Goal: Task Accomplishment & Management: Use online tool/utility

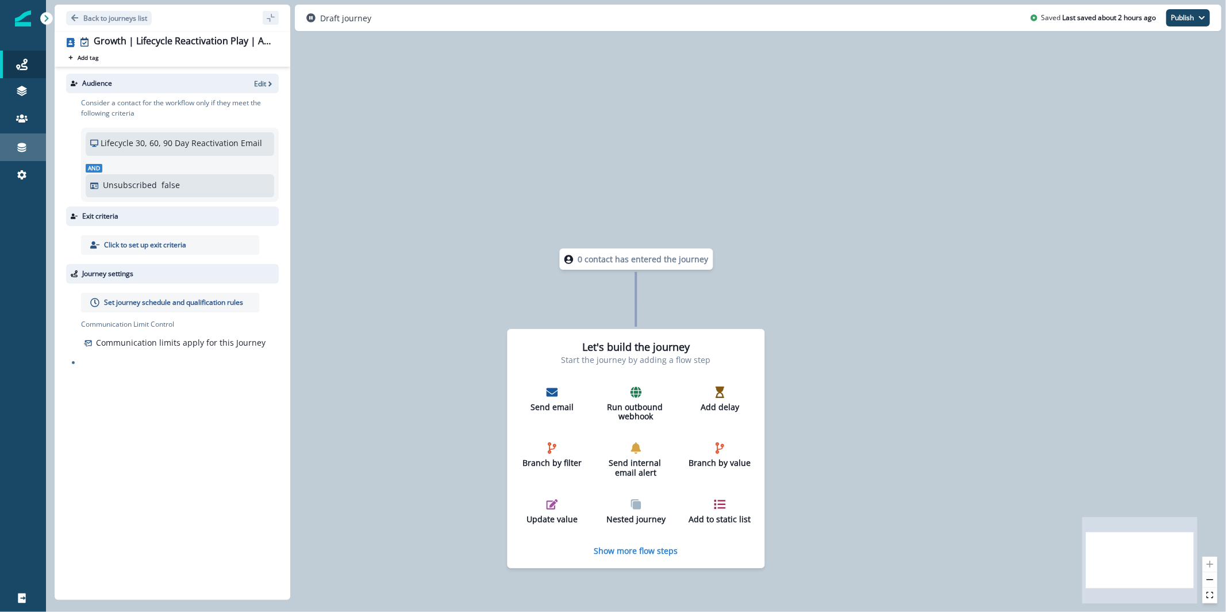
click at [27, 147] on icon at bounding box center [21, 146] width 11 height 11
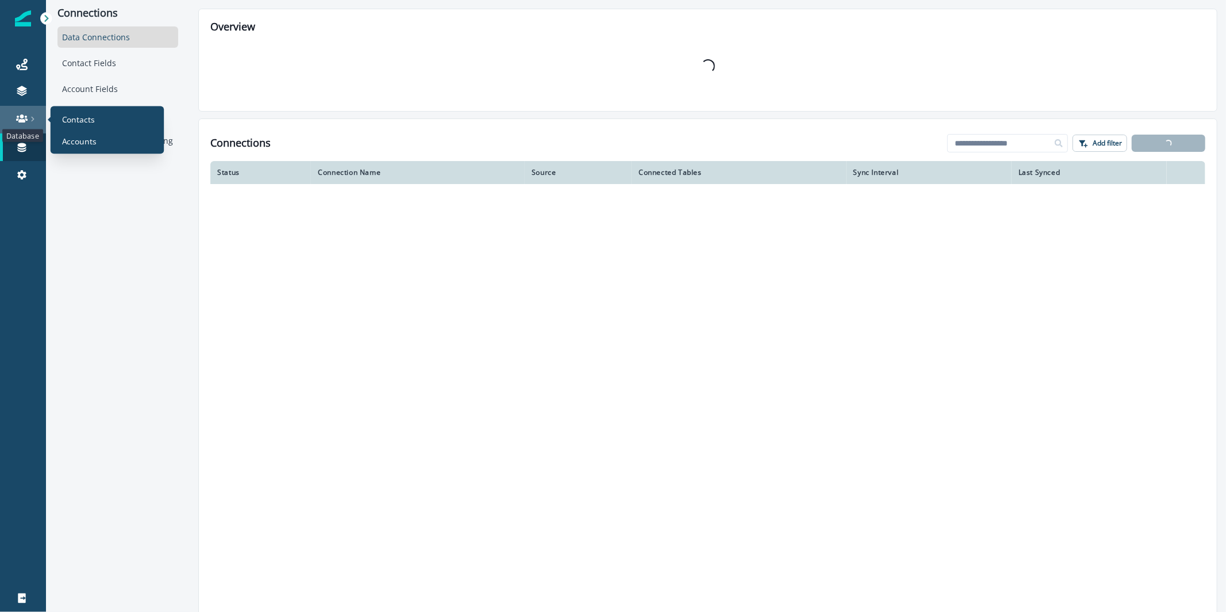
click at [26, 120] on icon at bounding box center [21, 118] width 11 height 8
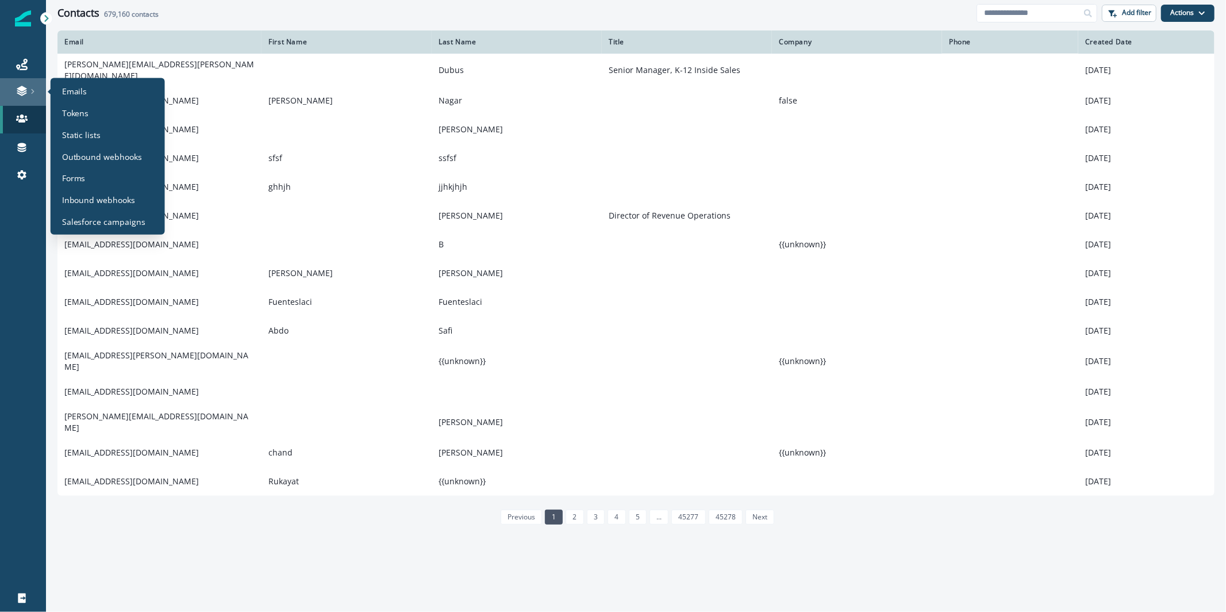
click at [24, 84] on link at bounding box center [23, 92] width 46 height 28
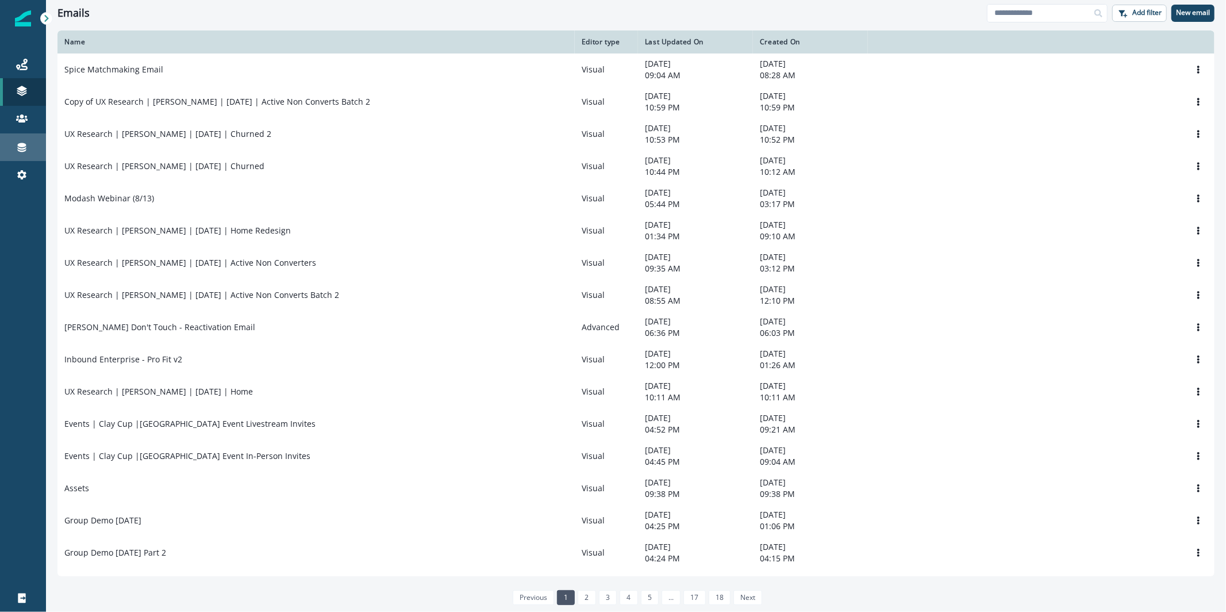
click at [28, 144] on div "Connections" at bounding box center [23, 147] width 37 height 14
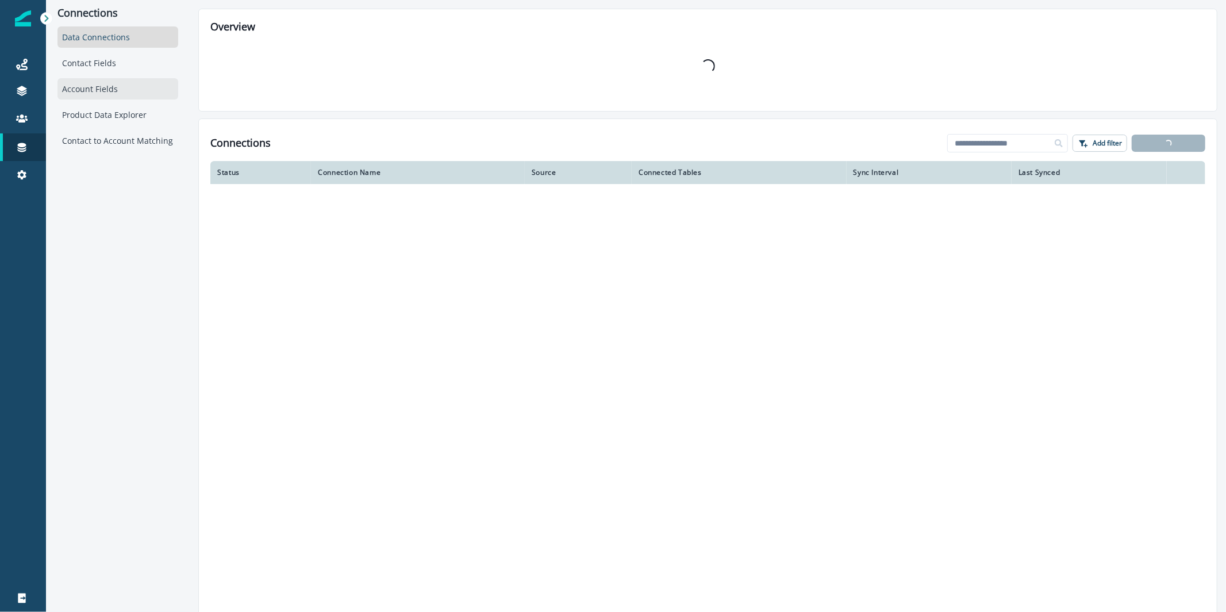
click at [112, 98] on div "Account Fields" at bounding box center [117, 88] width 121 height 21
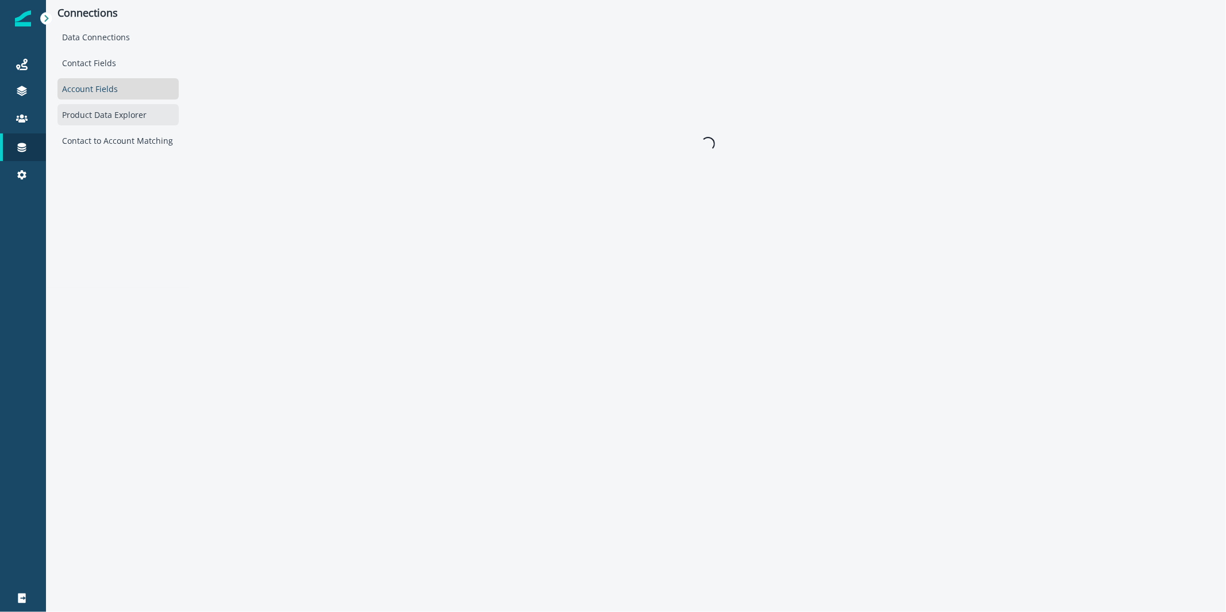
click at [114, 125] on div "Product Data Explorer" at bounding box center [117, 114] width 121 height 21
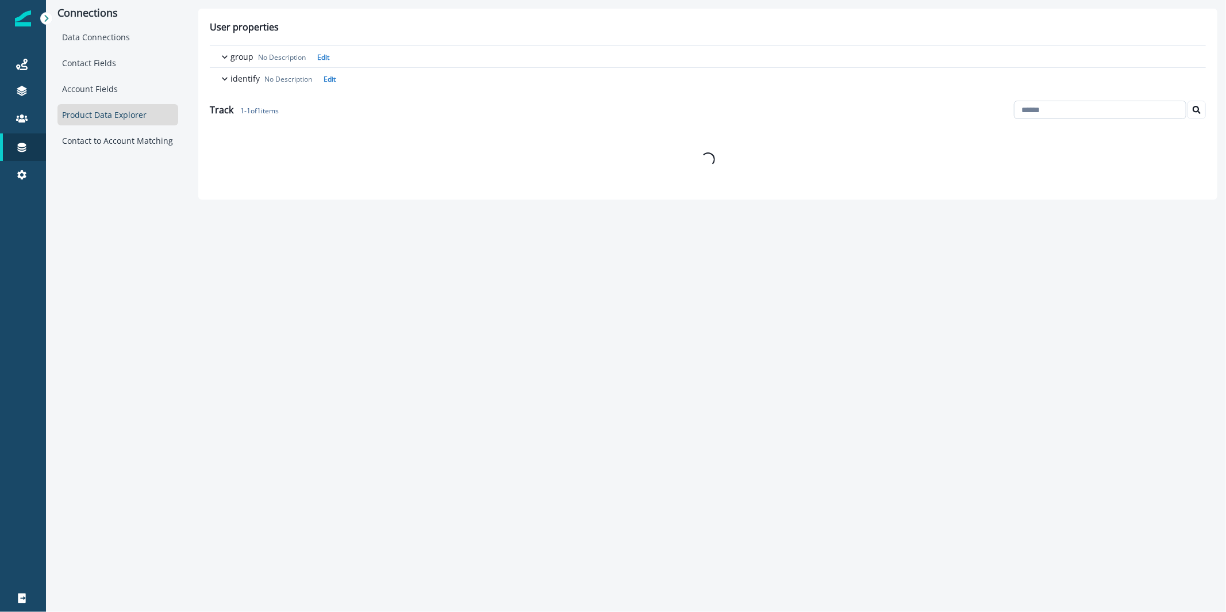
click at [1095, 116] on input at bounding box center [1100, 110] width 172 height 18
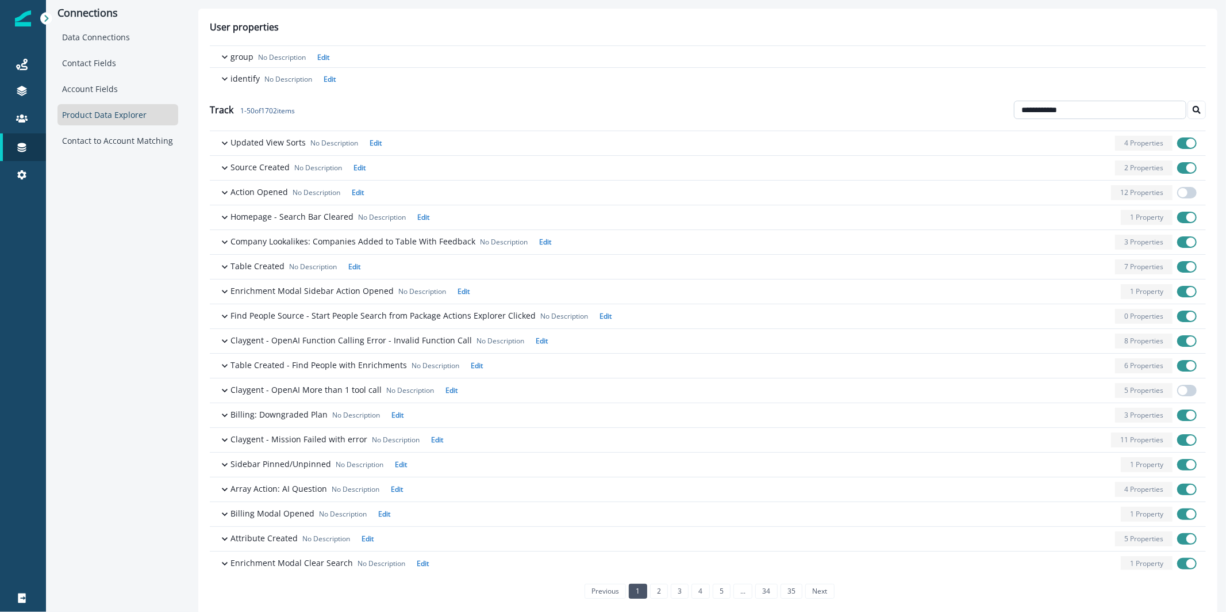
type input "**********"
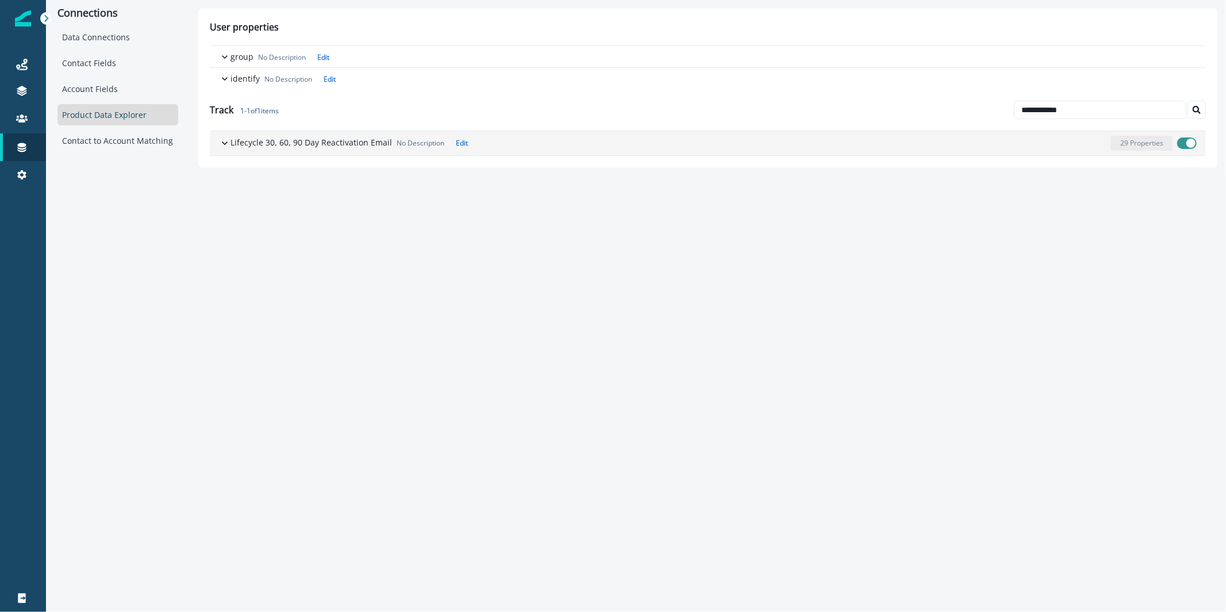
click at [364, 149] on div "Lifecycle 30, 60, 90 Day Reactivation Email No Description Edit 29 Properties" at bounding box center [713, 143] width 966 height 15
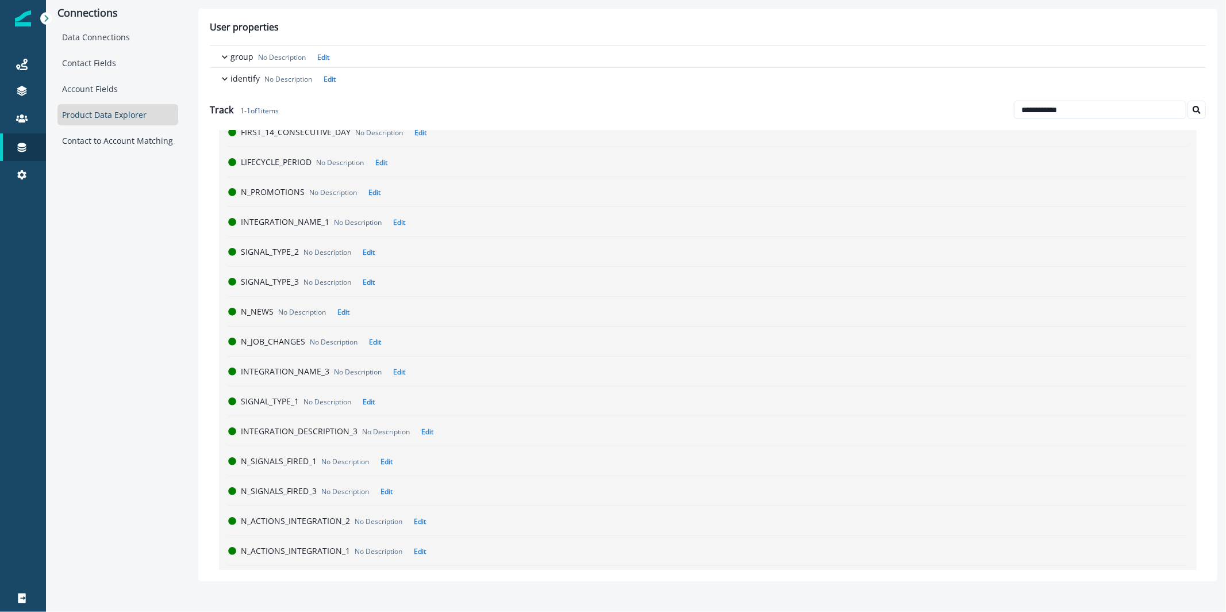
scroll to position [559, 0]
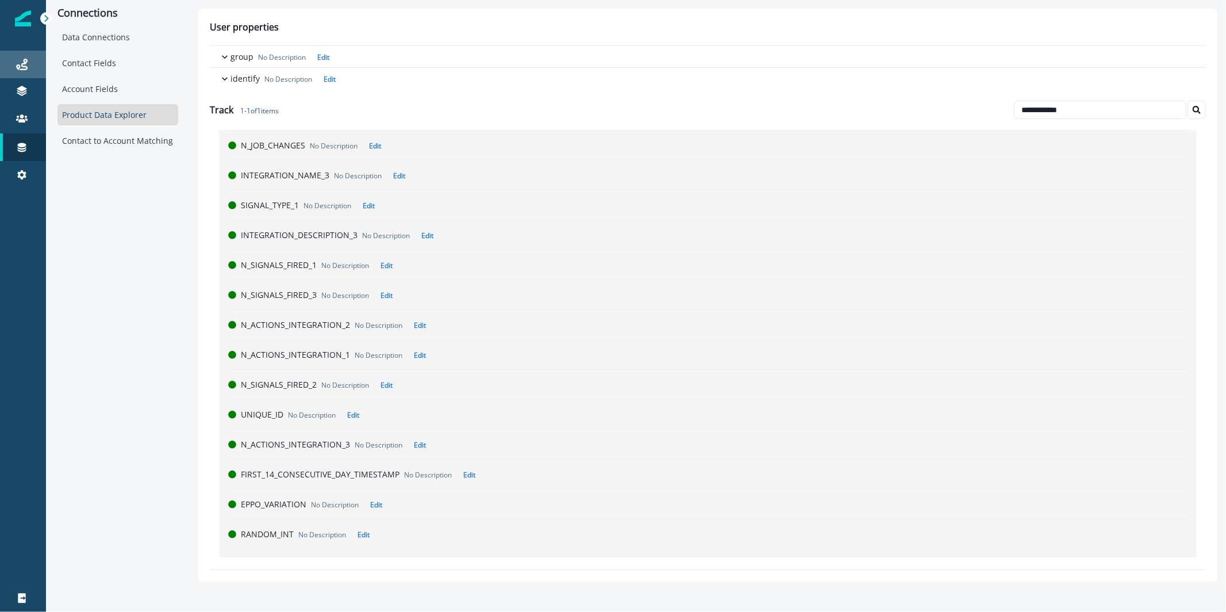
click at [33, 67] on div "Journeys" at bounding box center [23, 64] width 37 height 14
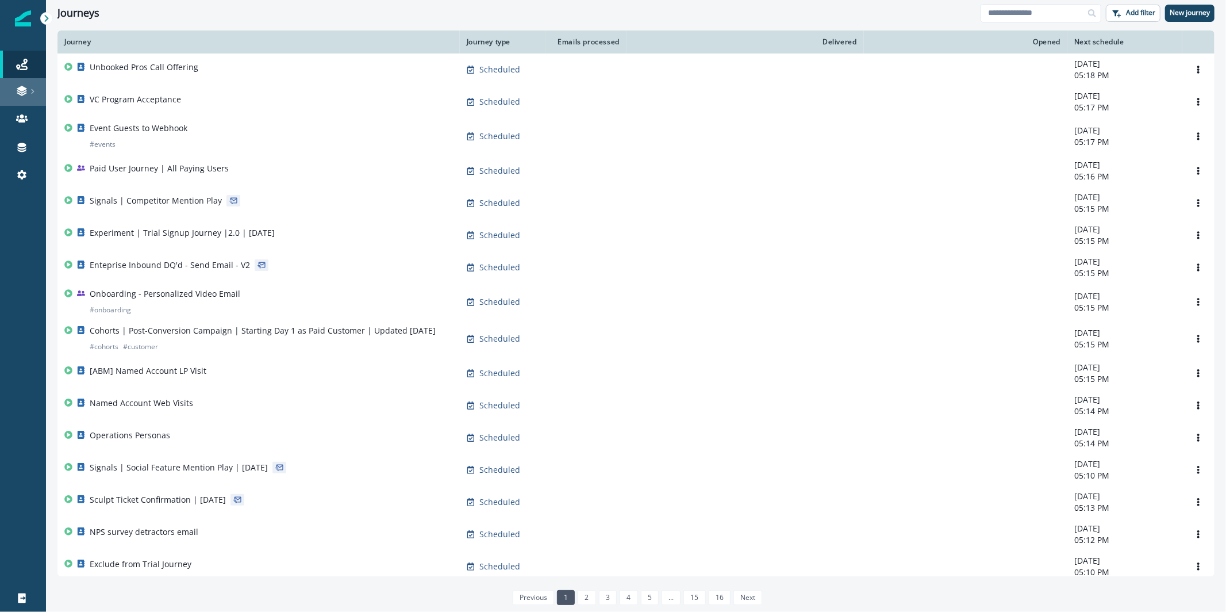
click at [19, 98] on link at bounding box center [23, 92] width 46 height 28
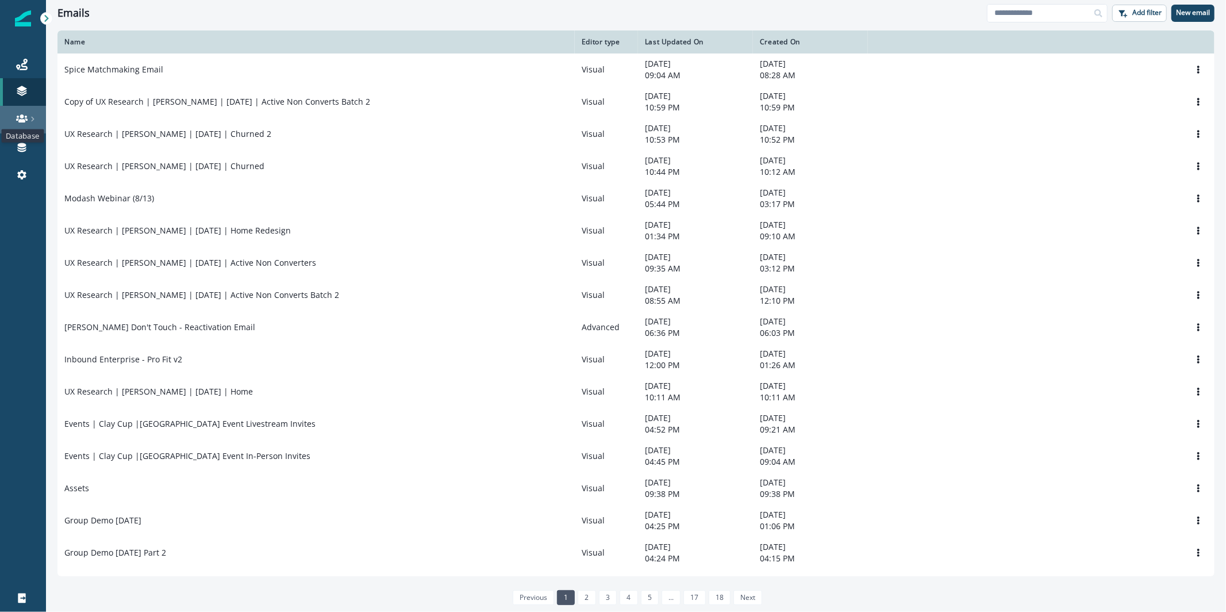
click at [17, 122] on icon at bounding box center [21, 118] width 11 height 11
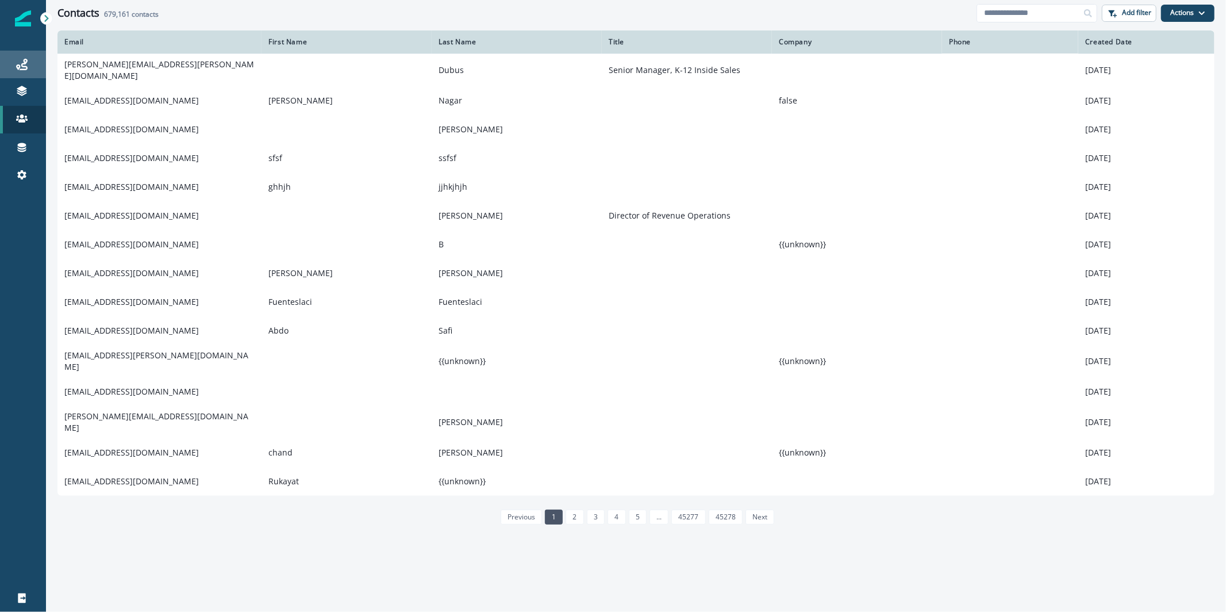
click at [18, 57] on div "Journeys" at bounding box center [23, 64] width 37 height 14
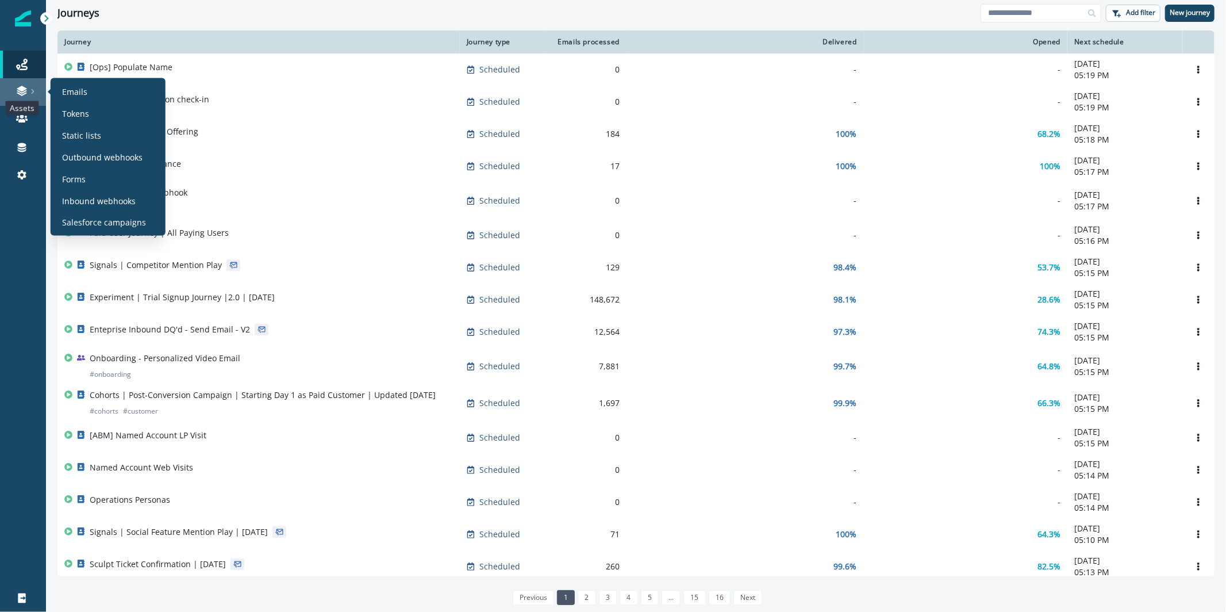
click at [23, 88] on icon at bounding box center [22, 89] width 10 height 6
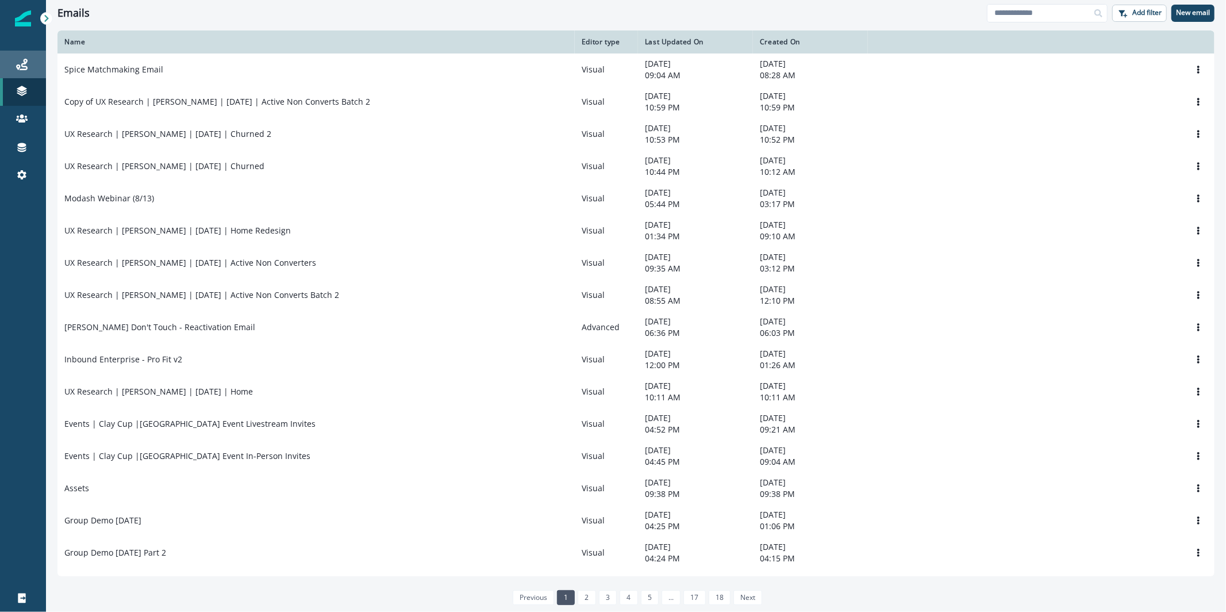
click at [7, 58] on div "Journeys" at bounding box center [23, 64] width 37 height 14
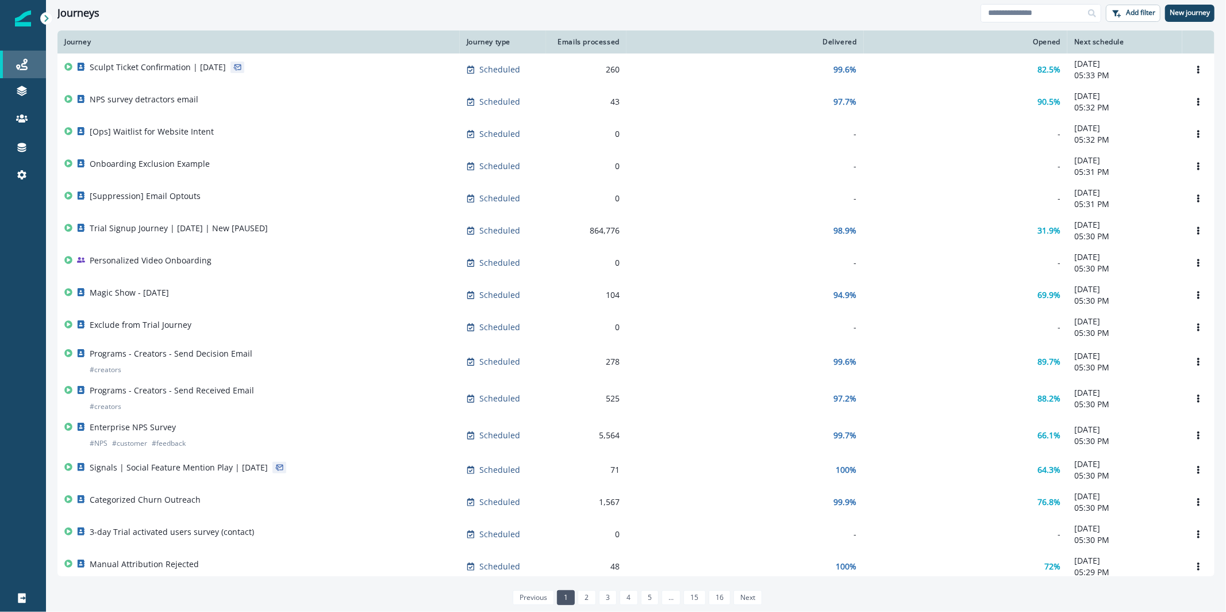
click at [33, 61] on div "Journeys" at bounding box center [23, 64] width 37 height 14
click at [32, 94] on div at bounding box center [23, 90] width 37 height 11
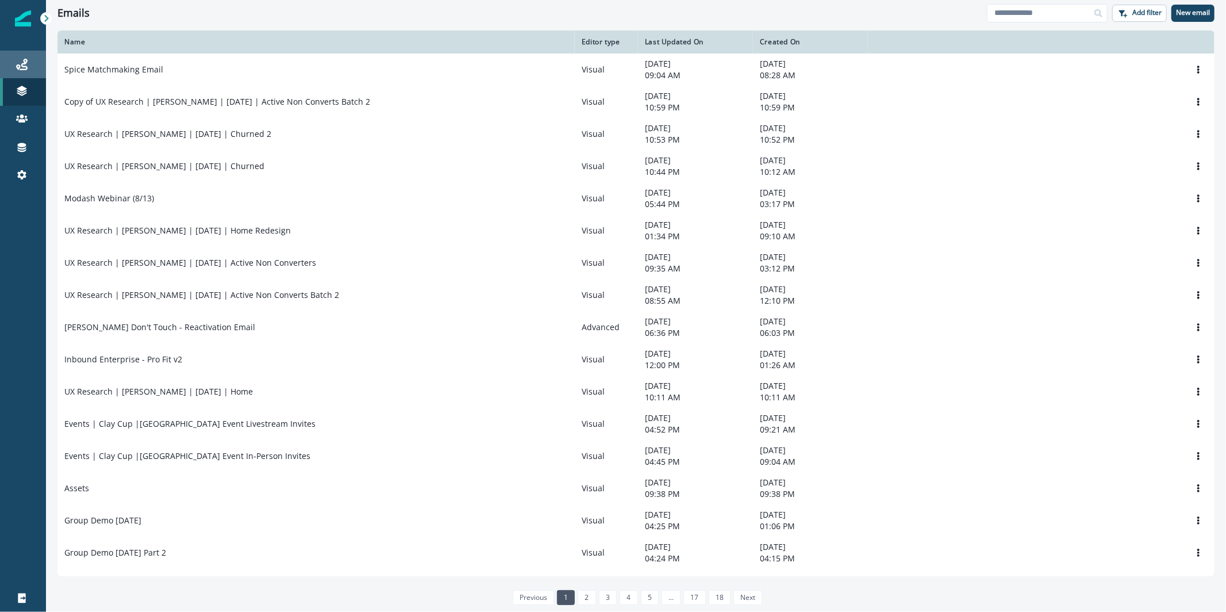
click at [30, 61] on div "Journeys" at bounding box center [23, 64] width 37 height 14
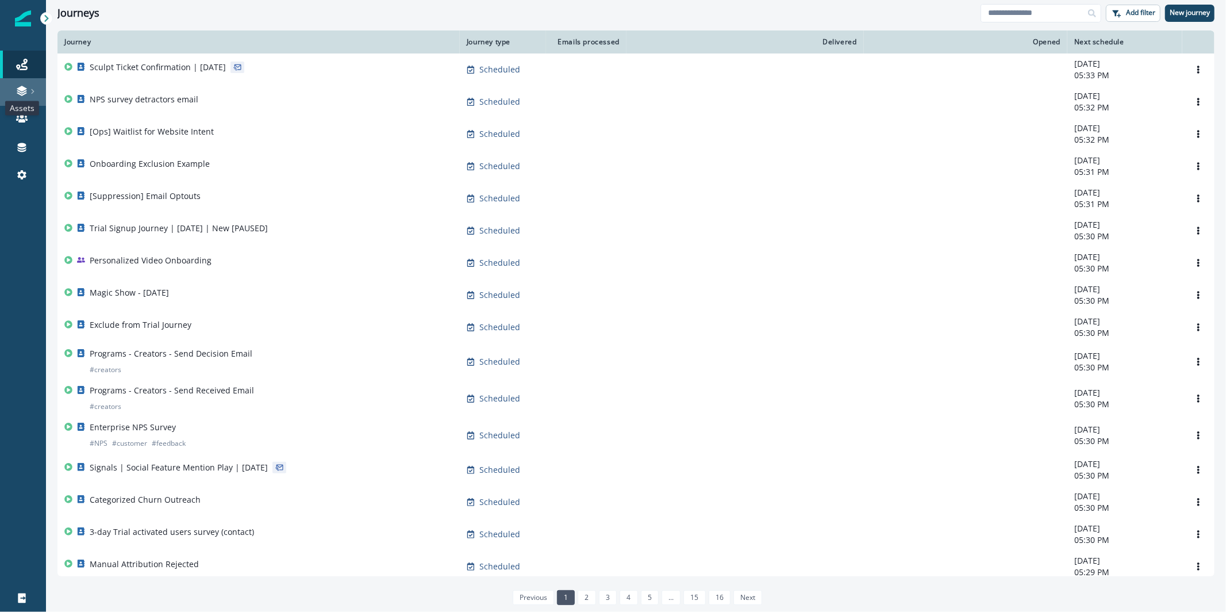
click at [24, 85] on icon at bounding box center [21, 90] width 11 height 11
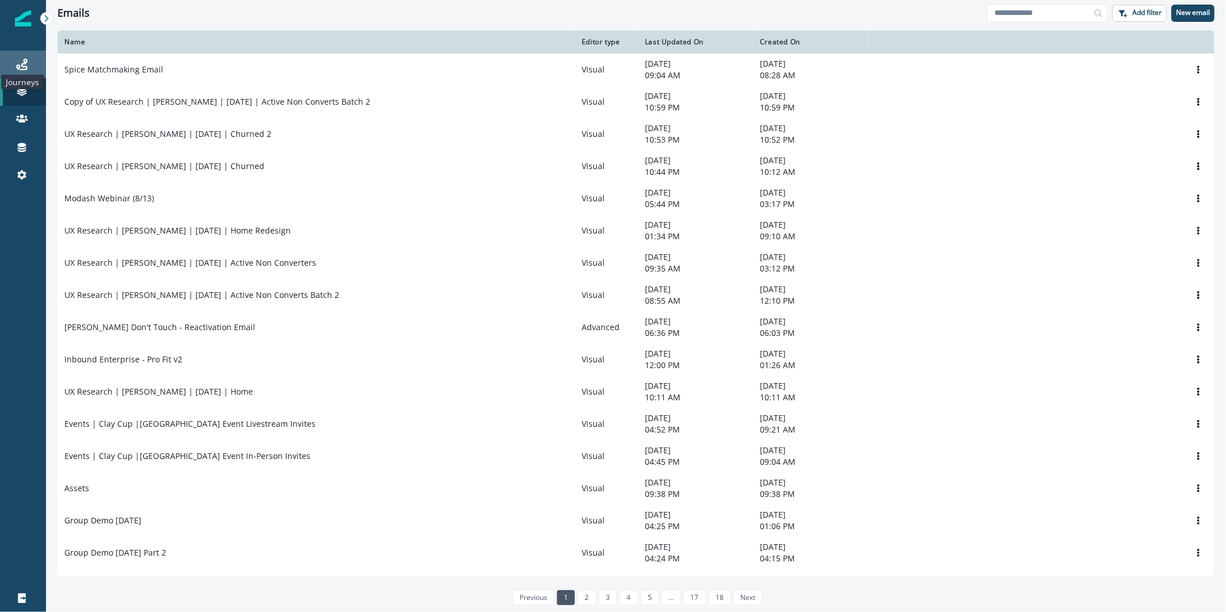
click at [25, 64] on icon at bounding box center [21, 64] width 11 height 11
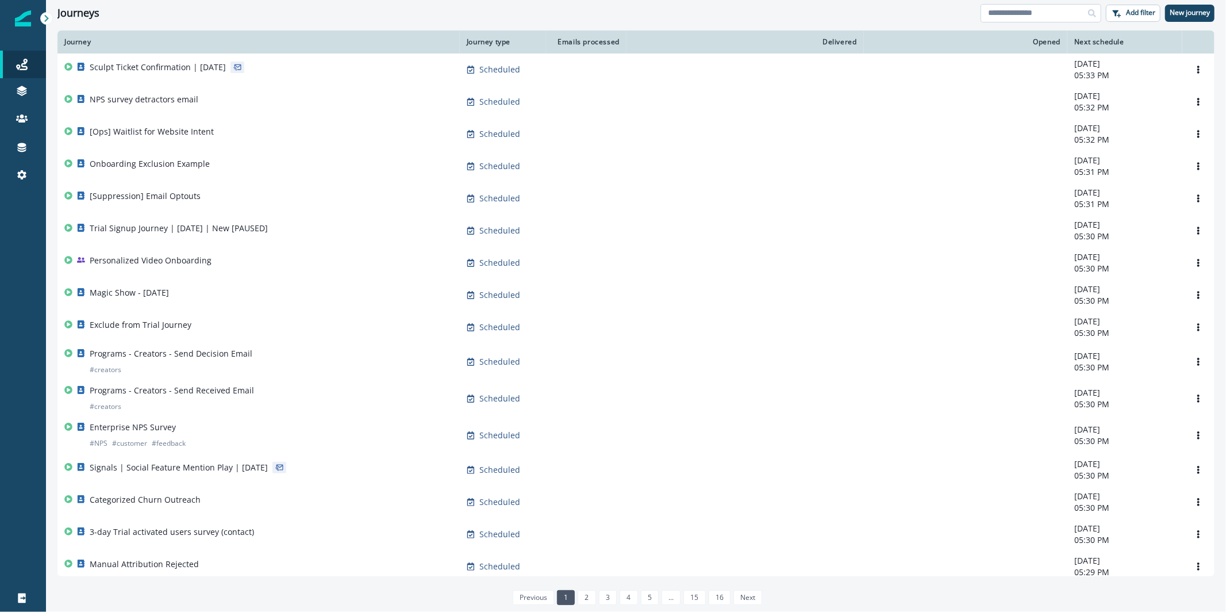
click at [1055, 17] on input at bounding box center [1041, 13] width 121 height 18
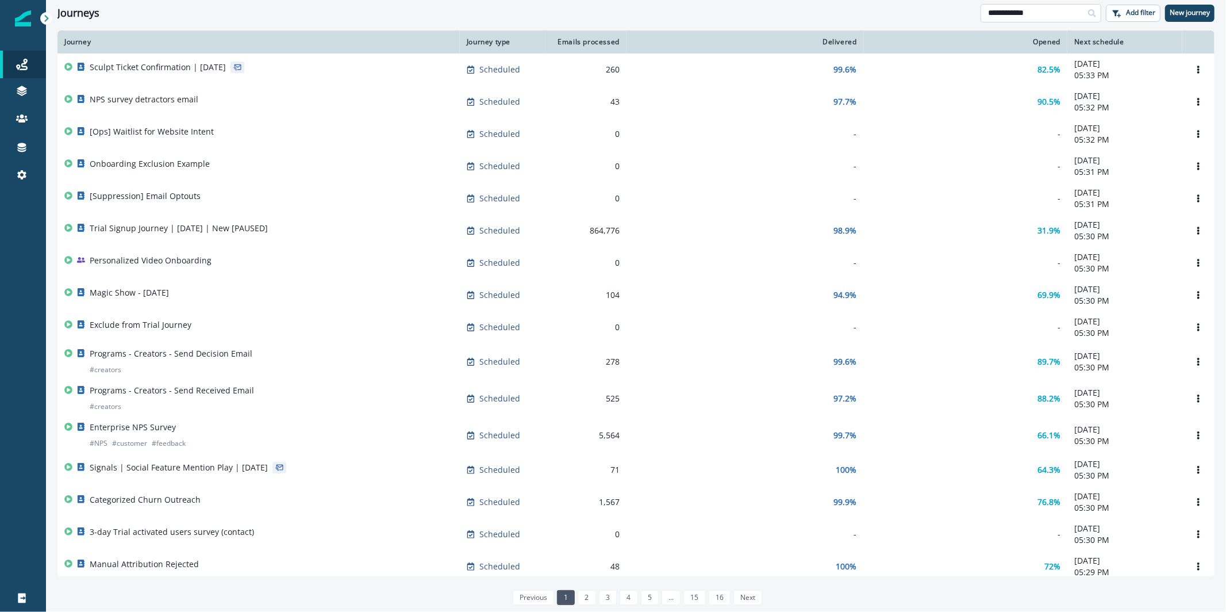
type input "**********"
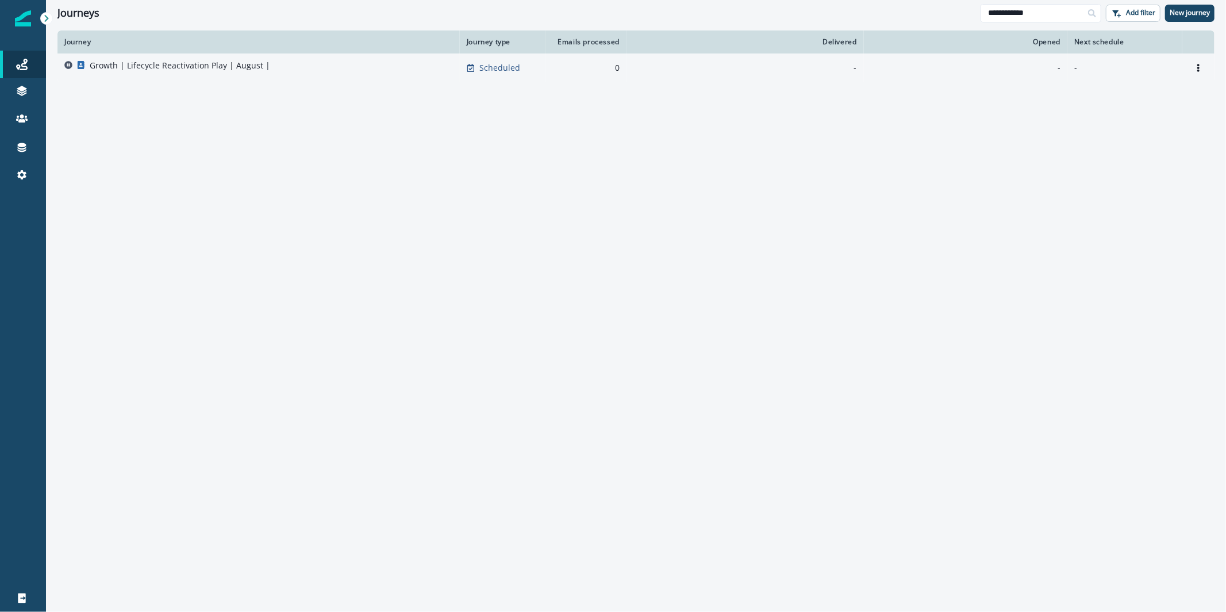
click at [201, 71] on div "Growth | Lifecycle Reactivation Play | August |" at bounding box center [180, 68] width 180 height 16
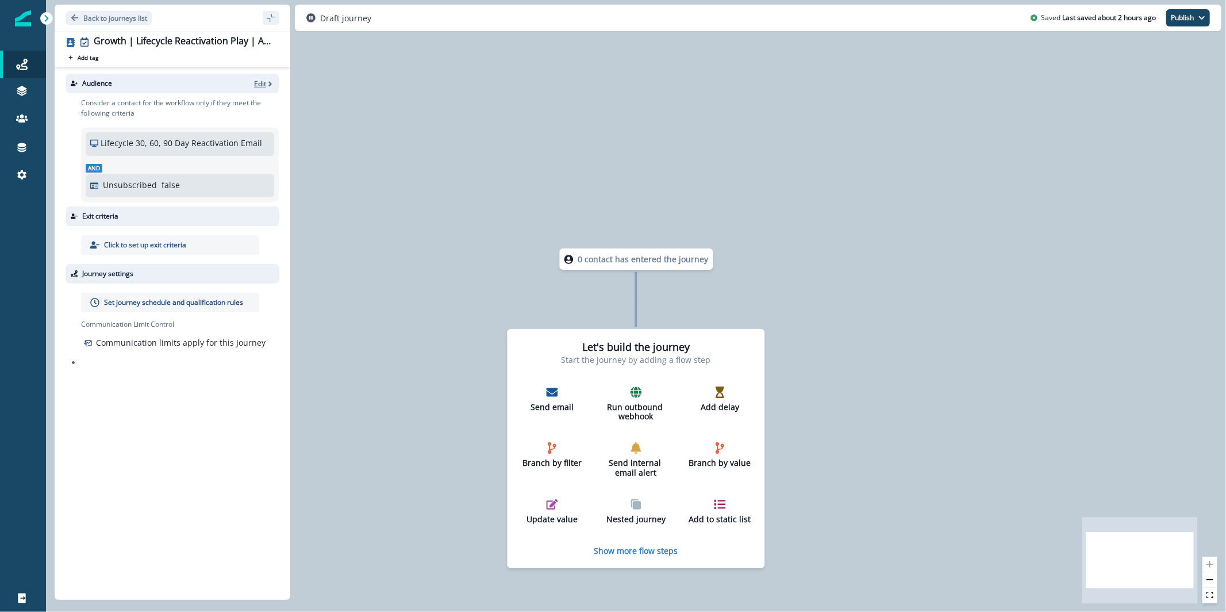
click at [262, 85] on p "Edit" at bounding box center [260, 84] width 12 height 10
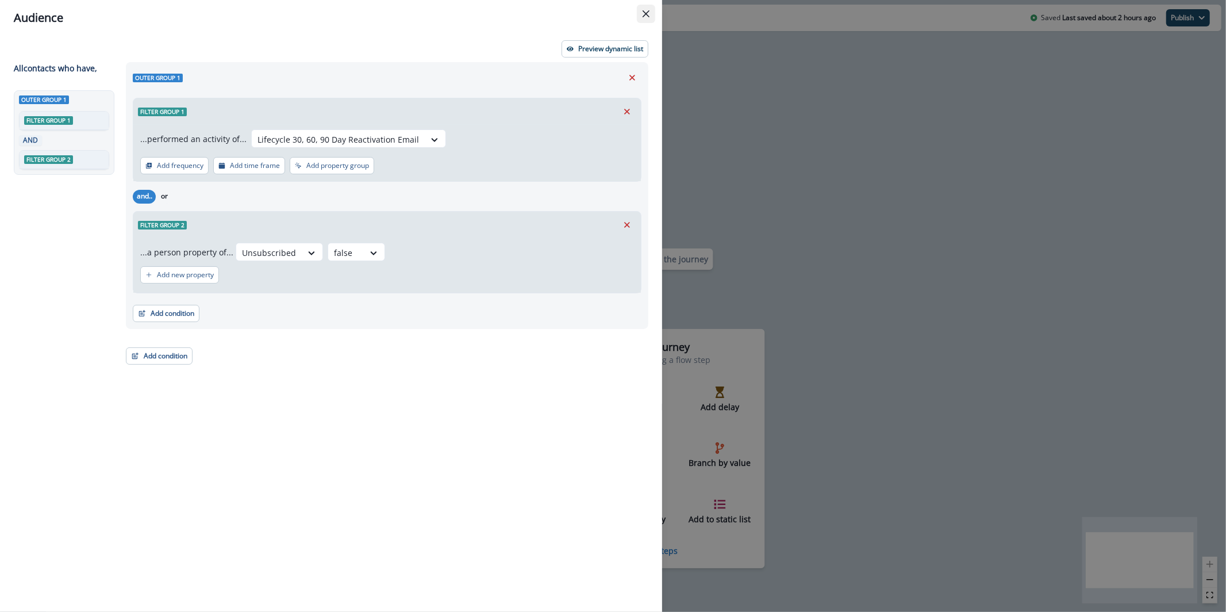
click at [646, 17] on icon "Close" at bounding box center [646, 13] width 7 height 7
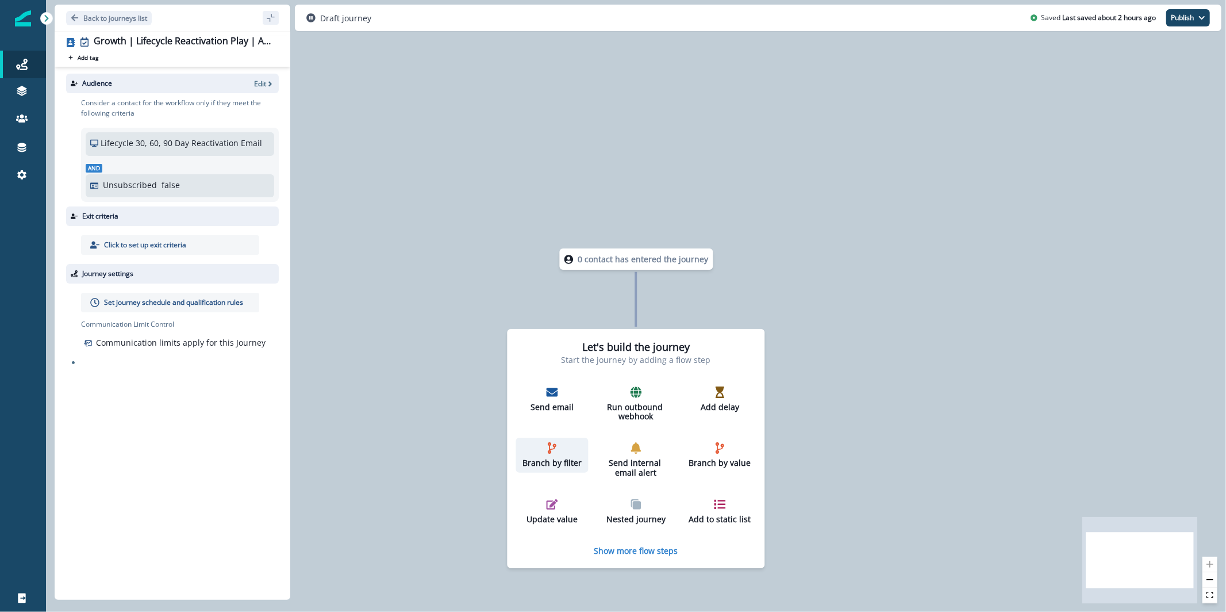
click at [548, 465] on p "Branch by filter" at bounding box center [552, 463] width 63 height 10
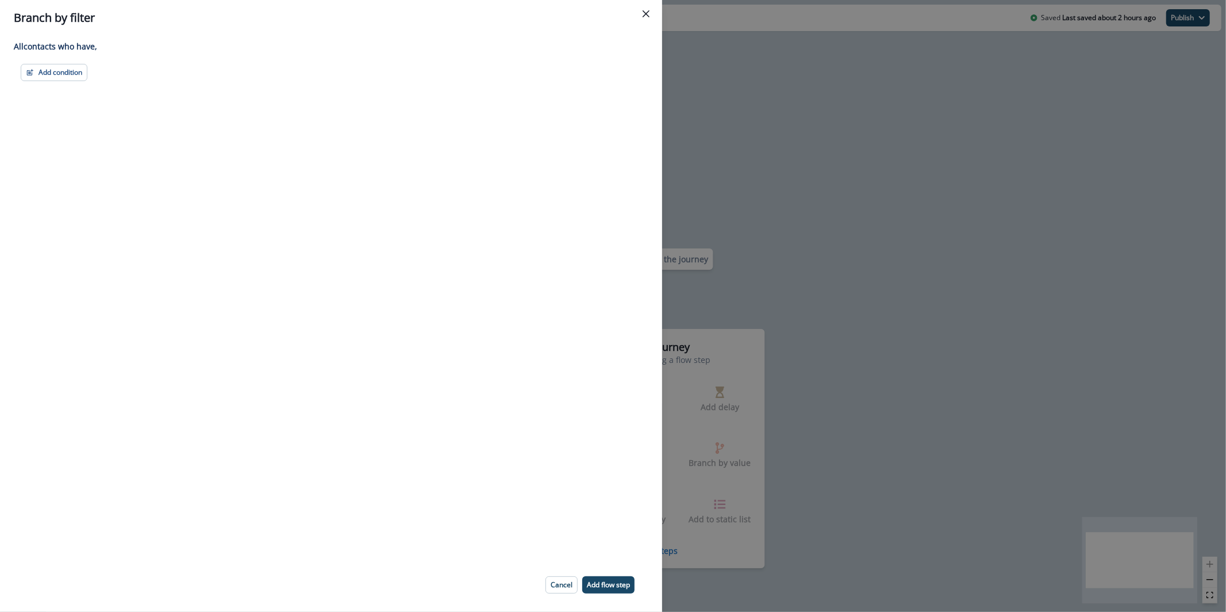
click at [18, 74] on div "Add condition Contact properties A person property Performed a product event Pe…" at bounding box center [331, 72] width 635 height 17
click at [43, 75] on button "Add condition" at bounding box center [54, 72] width 67 height 17
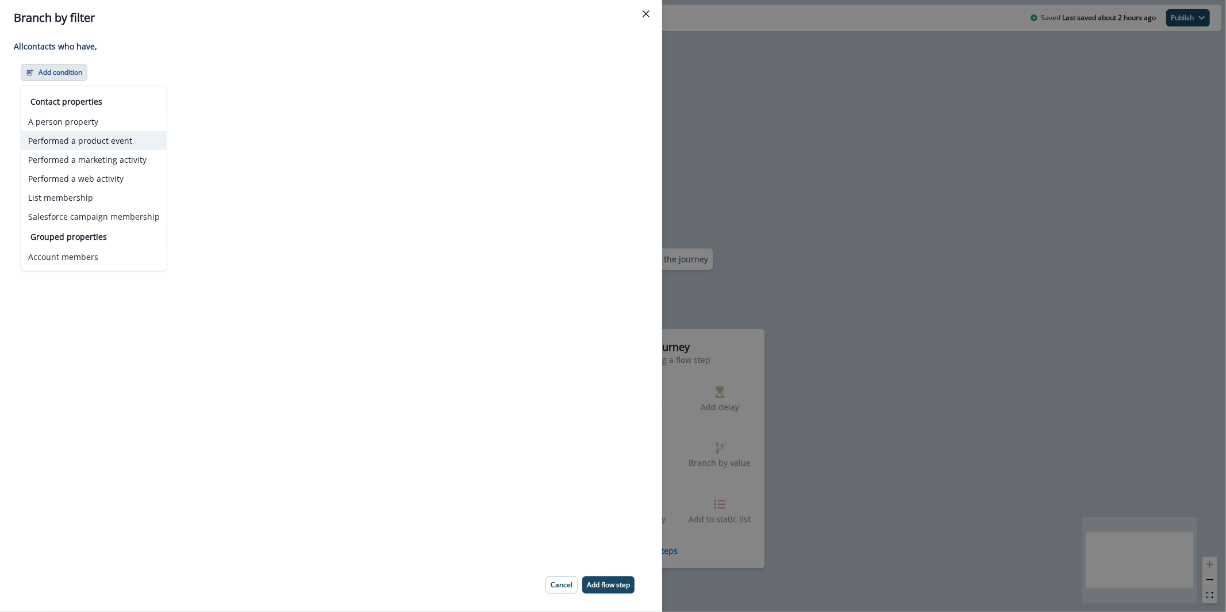
click at [109, 141] on button "Performed a product event" at bounding box center [93, 140] width 145 height 19
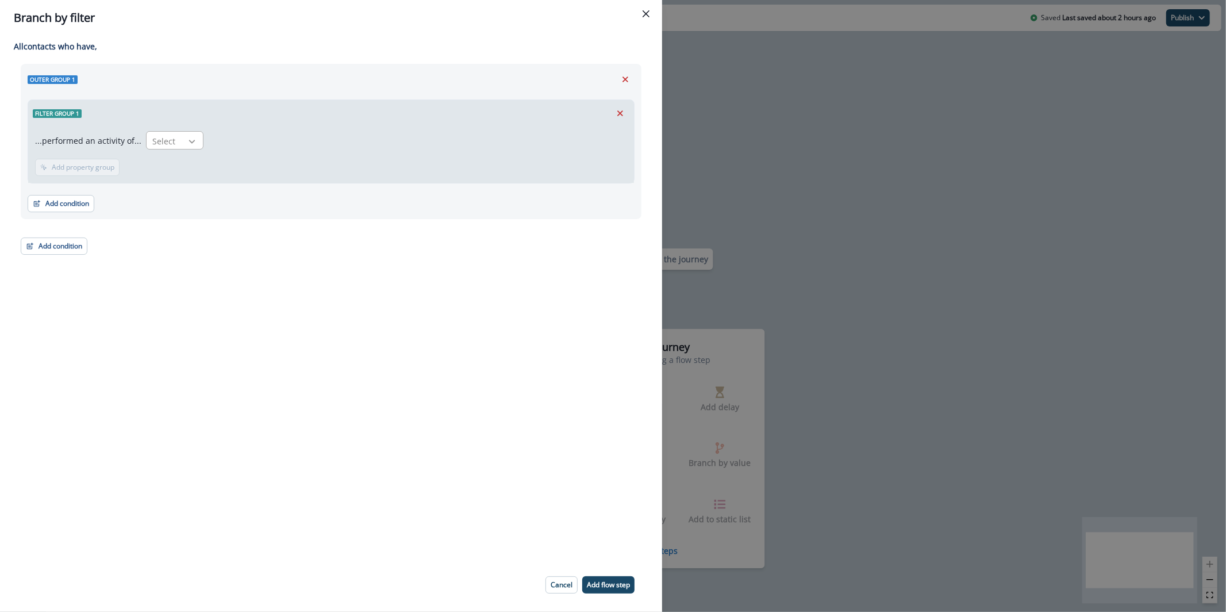
click at [187, 137] on icon at bounding box center [192, 141] width 10 height 11
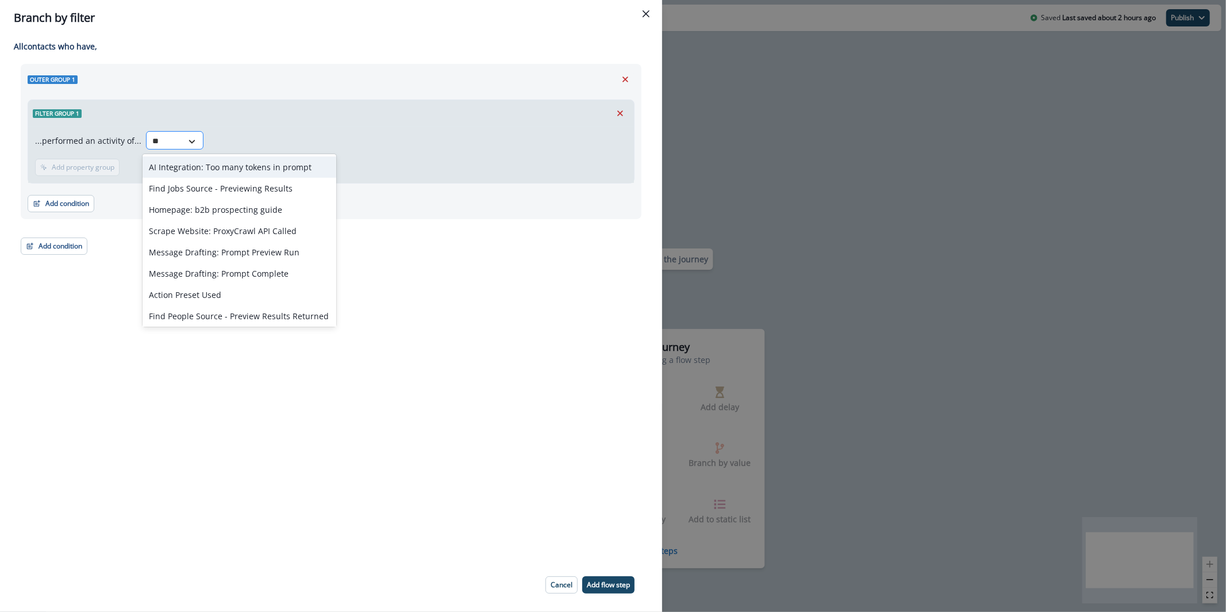
type input "*"
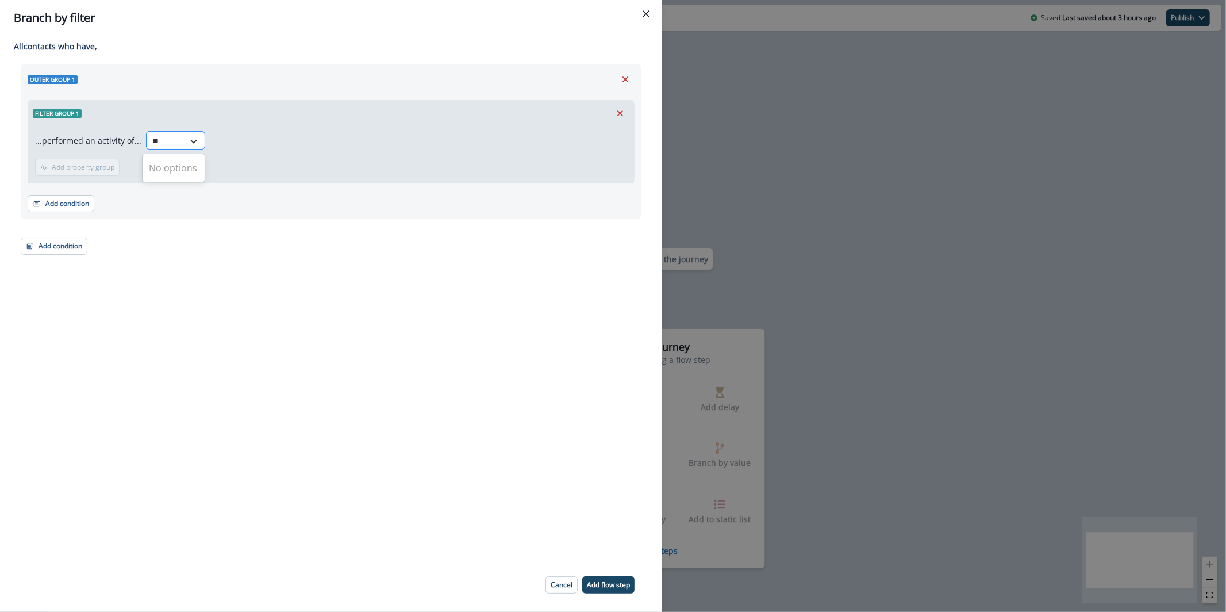
type input "*"
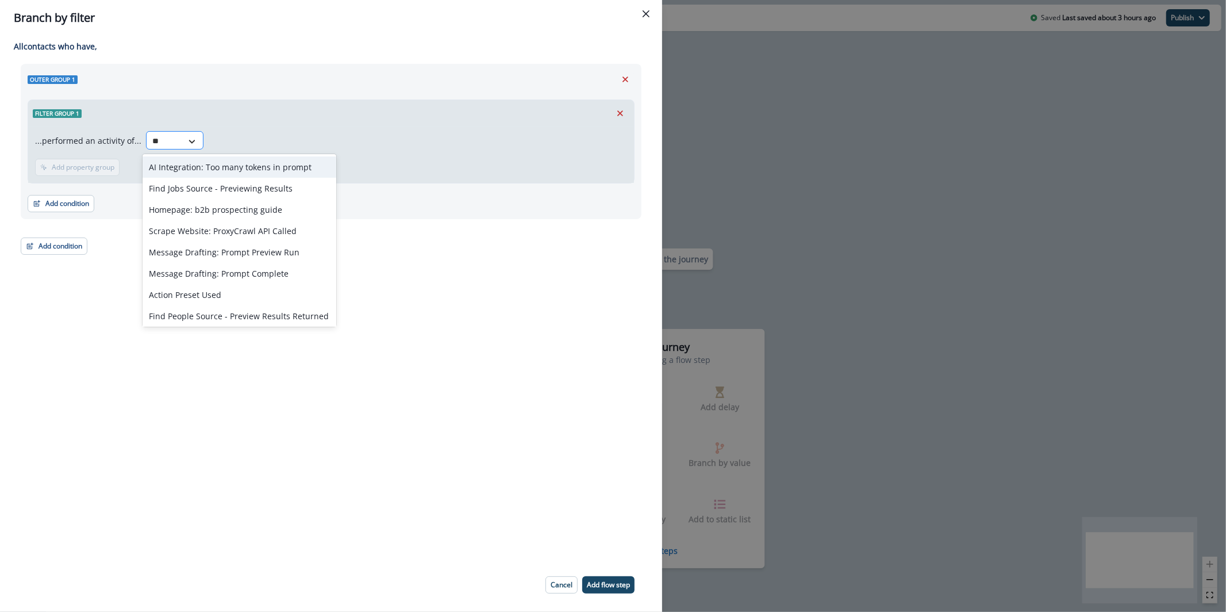
type input "*"
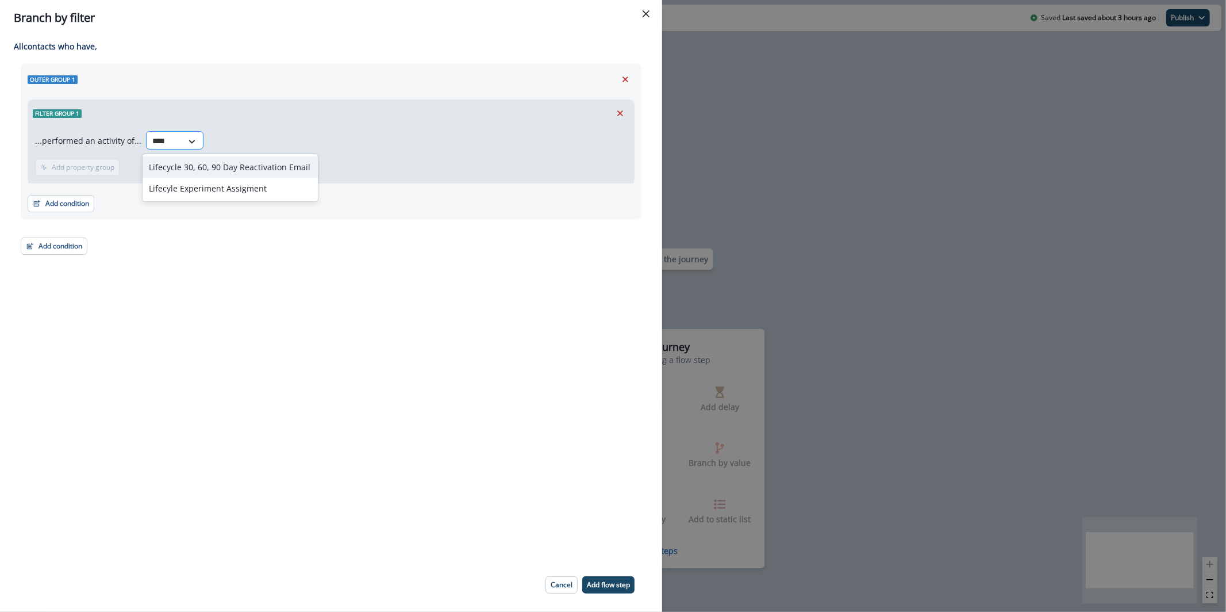
type input "*****"
click at [231, 170] on p "Add property group" at bounding box center [232, 167] width 63 height 8
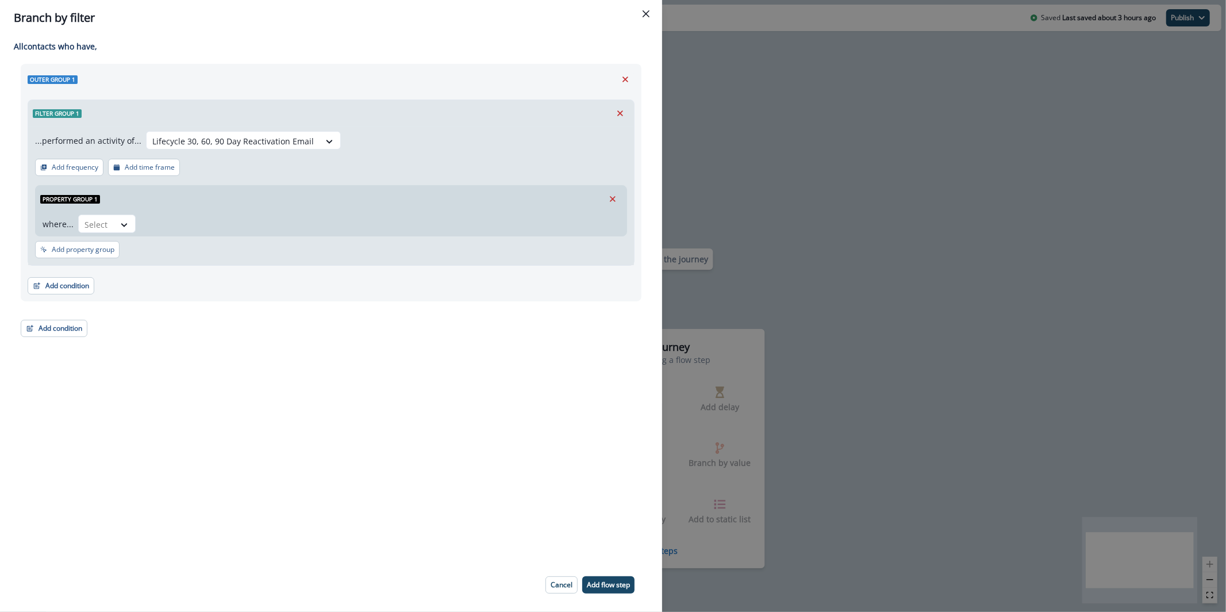
click at [120, 239] on div "...performed an activity of... Lifecycle 30, 60, 90 Day Reactivation Email Add …" at bounding box center [331, 195] width 606 height 139
click at [120, 217] on div at bounding box center [124, 224] width 21 height 19
type input "*"
click at [112, 215] on div "Select" at bounding box center [97, 224] width 36 height 19
type input "***"
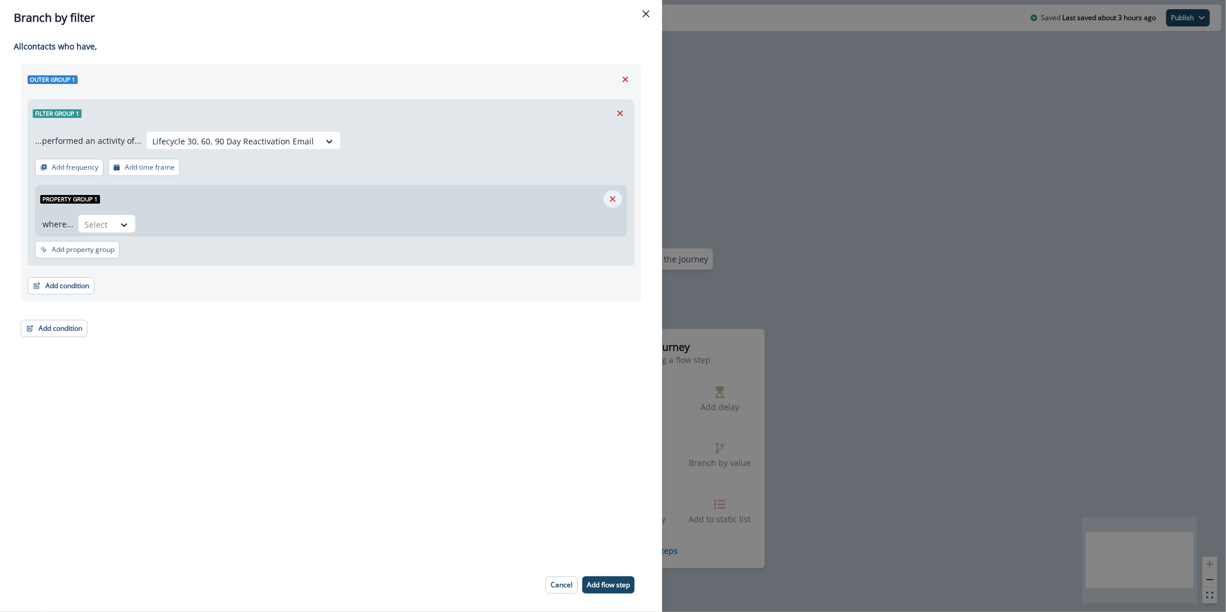
click at [612, 200] on icon "Remove" at bounding box center [613, 199] width 10 height 10
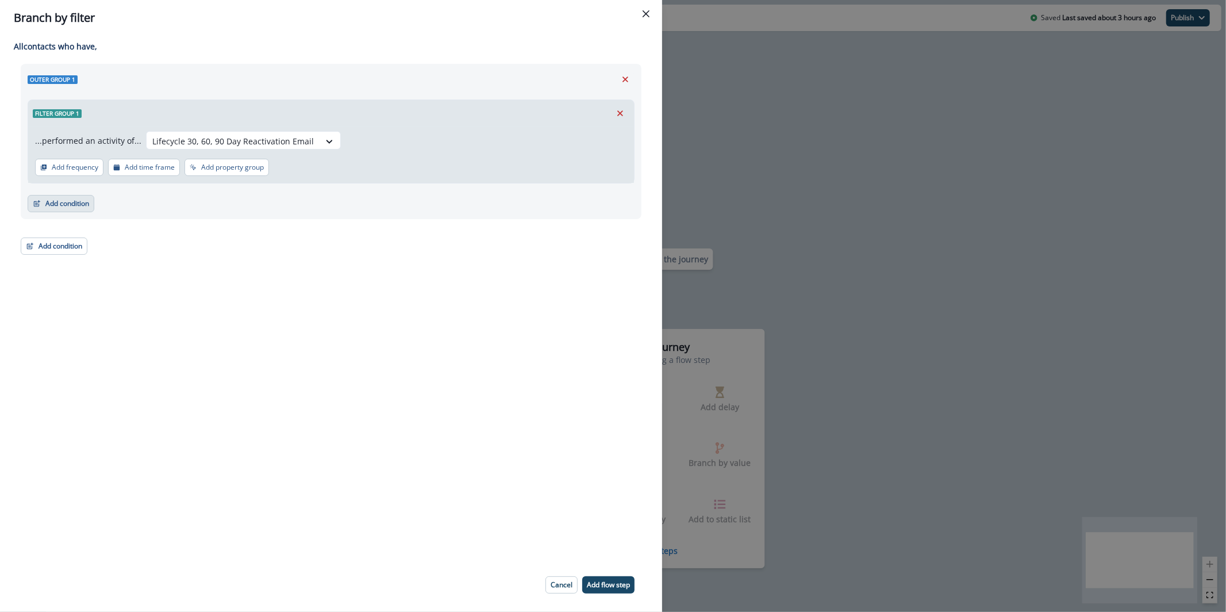
click at [64, 210] on button "Add condition" at bounding box center [61, 203] width 67 height 17
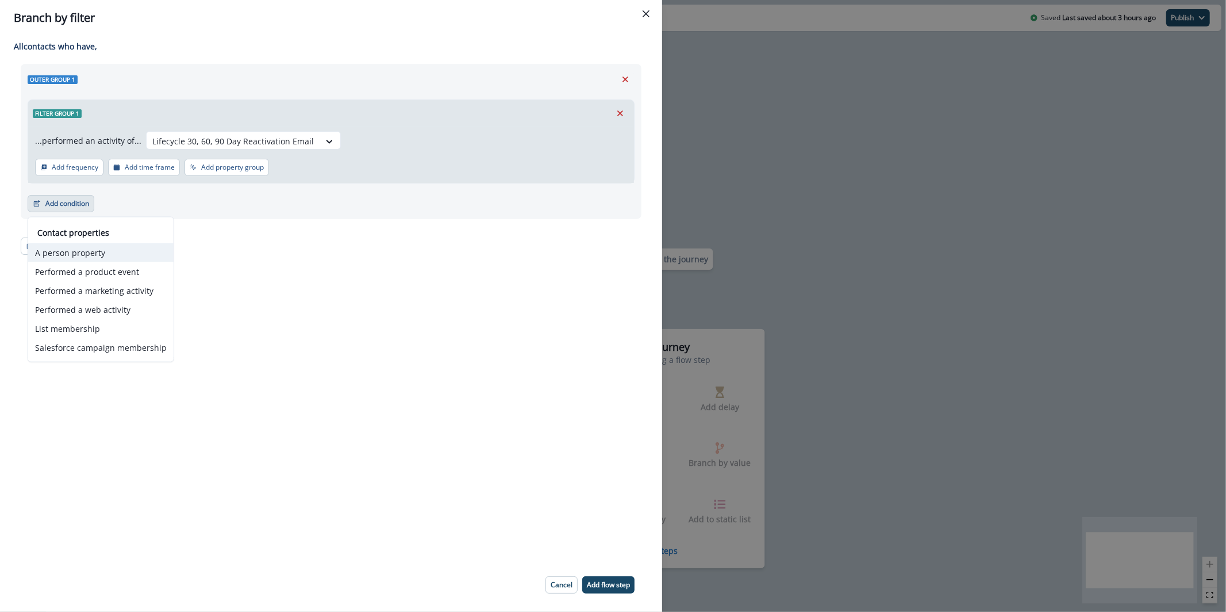
click at [122, 257] on button "A person property" at bounding box center [100, 252] width 145 height 19
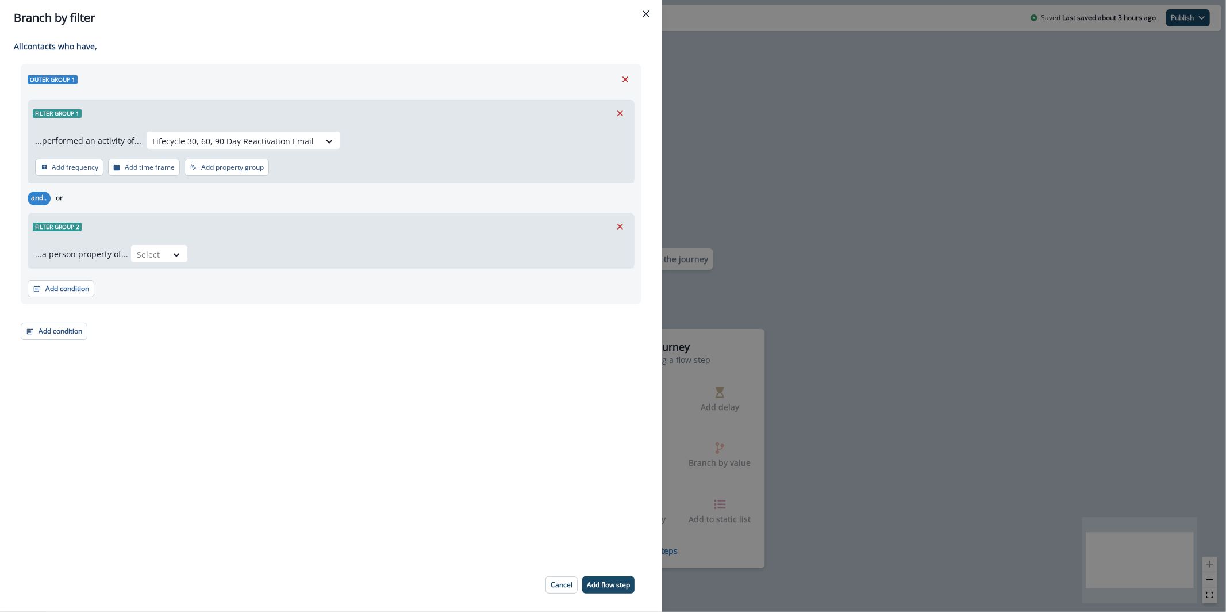
click at [186, 247] on div "Select" at bounding box center [378, 253] width 497 height 18
click at [180, 251] on div at bounding box center [177, 254] width 20 height 11
type input "****"
drag, startPoint x: 616, startPoint y: 229, endPoint x: 596, endPoint y: 232, distance: 20.2
click at [617, 229] on icon "Remove" at bounding box center [620, 226] width 10 height 10
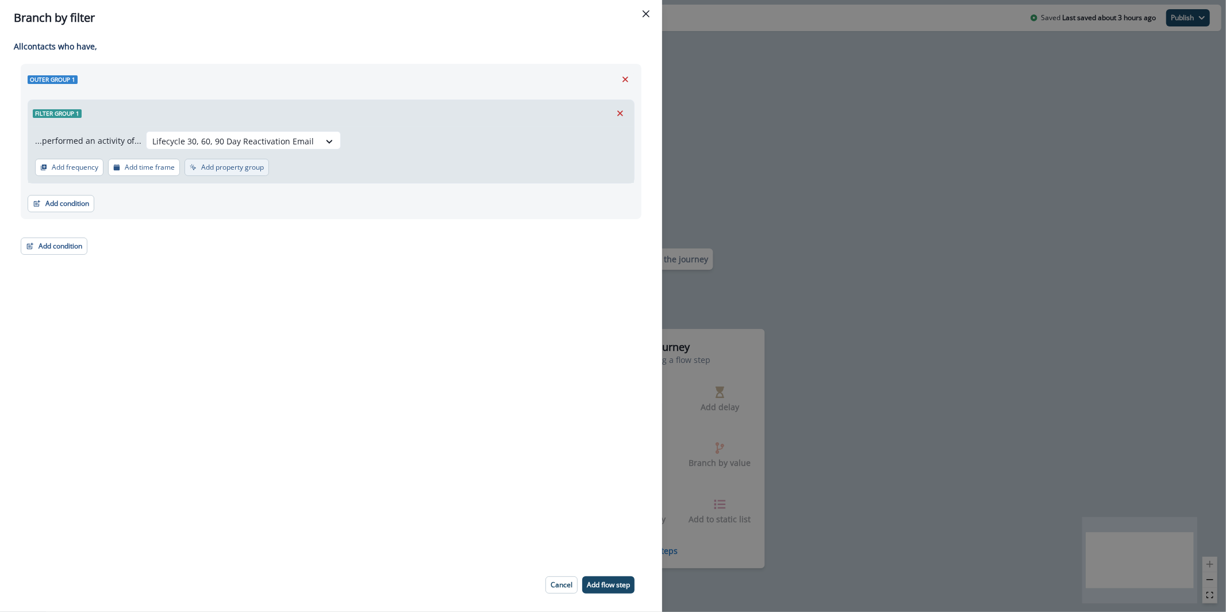
click at [240, 167] on p "Add property group" at bounding box center [232, 167] width 63 height 8
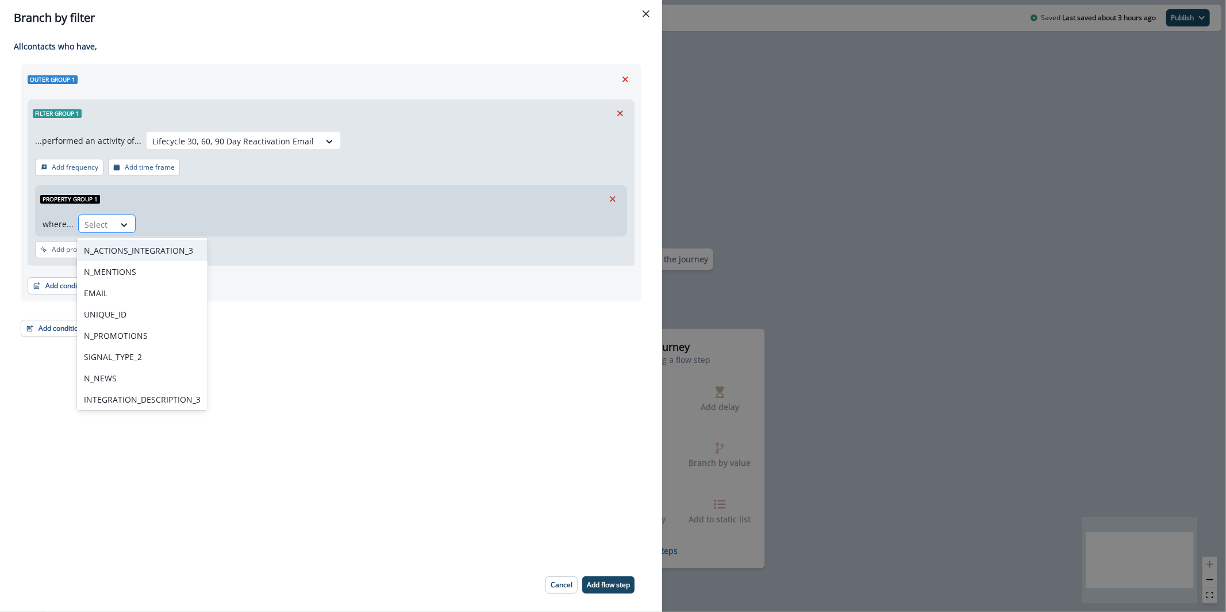
click at [109, 215] on div "Select" at bounding box center [97, 224] width 36 height 19
click at [113, 221] on div "Select" at bounding box center [97, 224] width 36 height 19
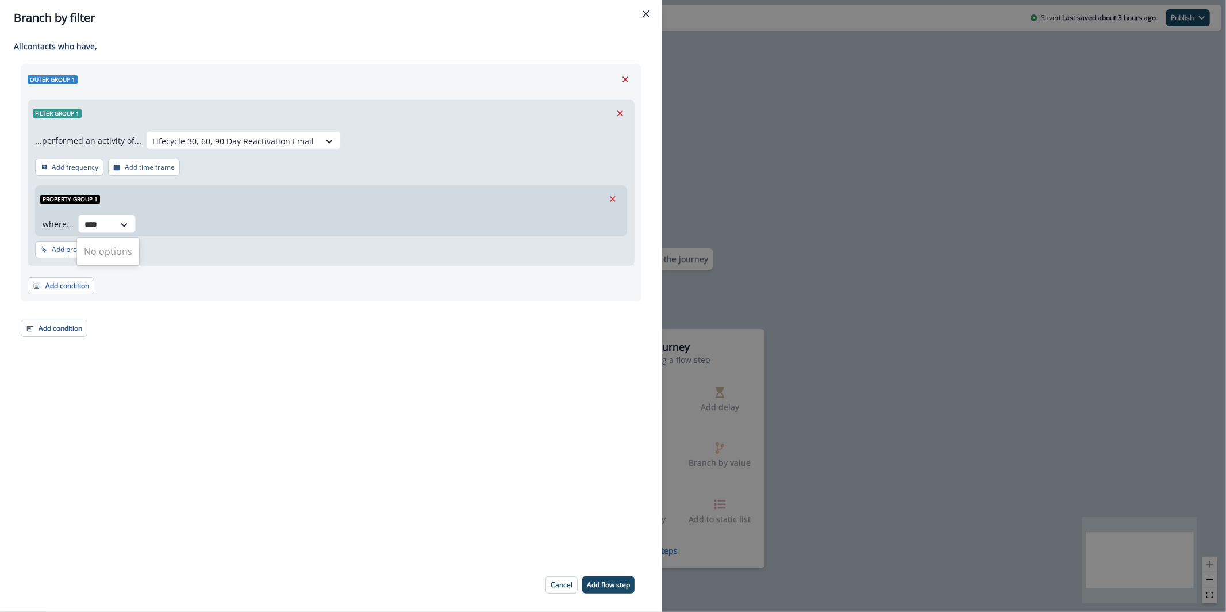
type input "****"
click at [287, 141] on div at bounding box center [233, 141] width 162 height 14
type input "****"
click at [186, 380] on div "Adding Branch by filter flow step in the middle will add the succeeding flow st…" at bounding box center [331, 297] width 662 height 522
drag, startPoint x: 950, startPoint y: 167, endPoint x: 885, endPoint y: 174, distance: 65.4
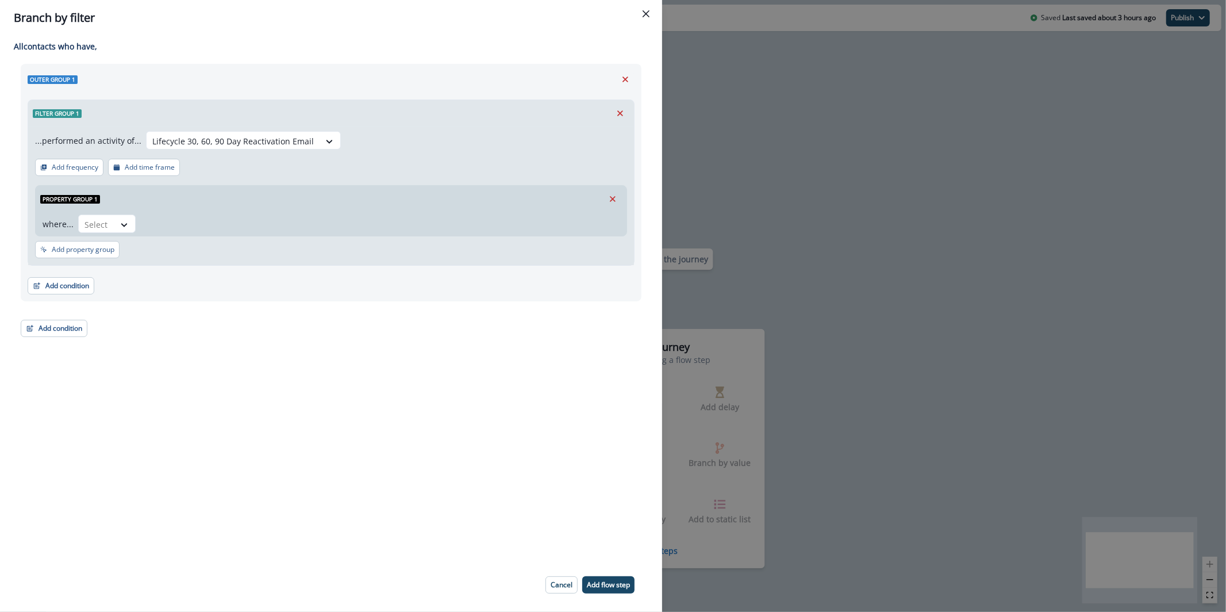
click at [950, 167] on div "Branch by filter Adding Branch by filter flow step in the middle will add the s…" at bounding box center [613, 306] width 1226 height 612
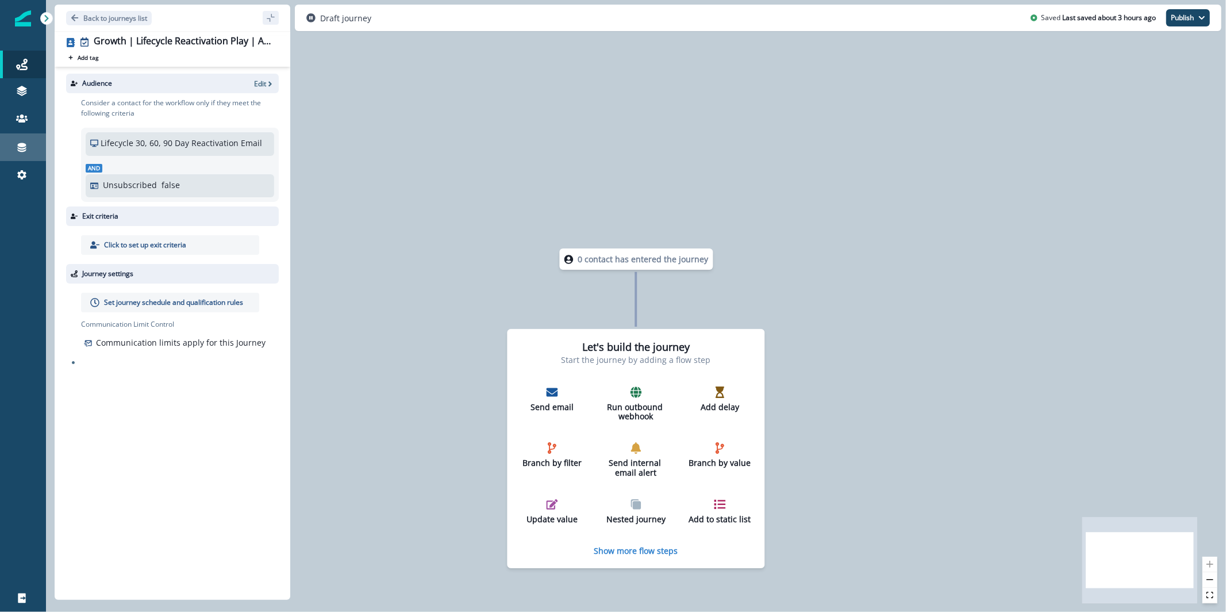
click at [12, 149] on div "Connections" at bounding box center [23, 147] width 37 height 14
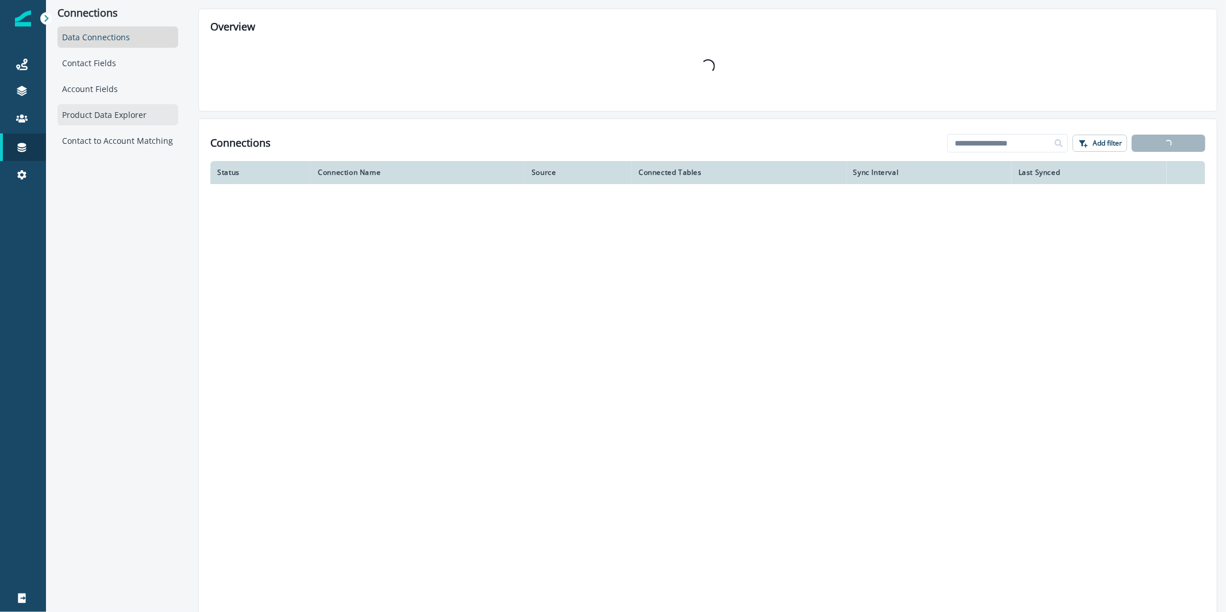
click at [100, 106] on div "Product Data Explorer" at bounding box center [117, 114] width 121 height 21
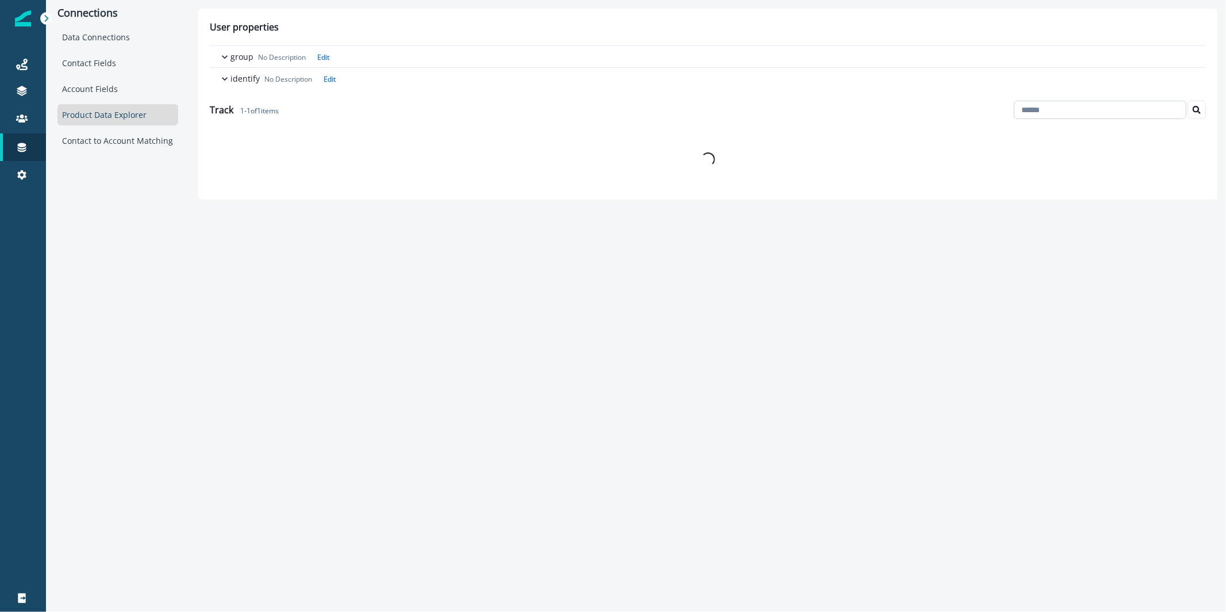
click at [1045, 106] on input at bounding box center [1100, 110] width 172 height 18
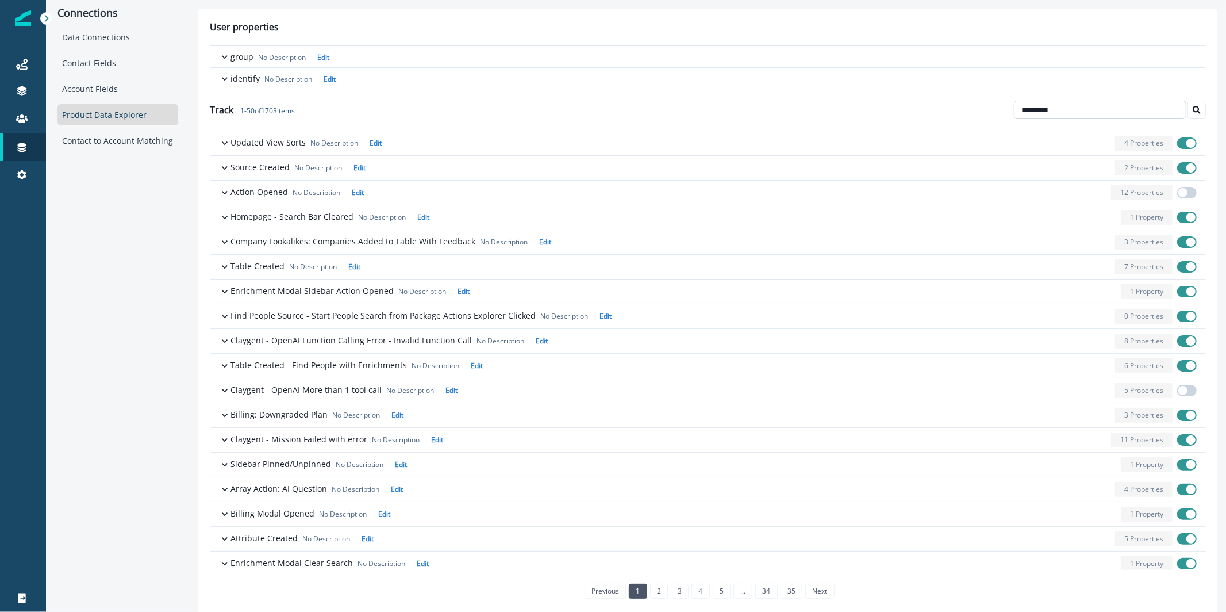
type input "*********"
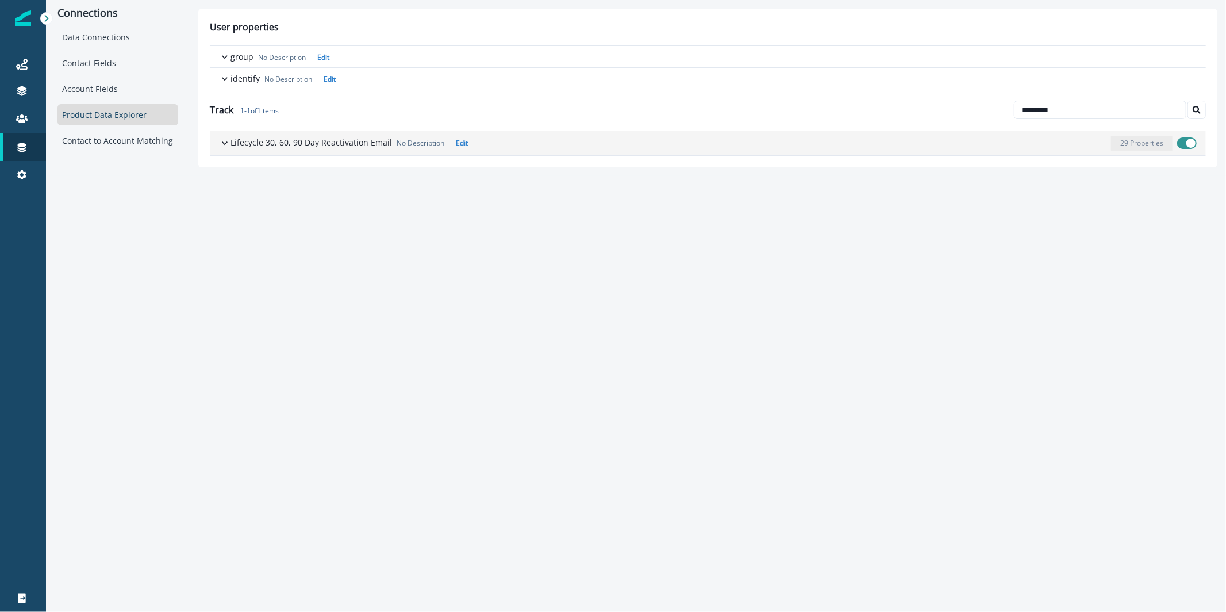
click at [337, 136] on div "Lifecycle 30, 60, 90 Day Reactivation Email No Description Edit 29 Properties" at bounding box center [713, 143] width 966 height 15
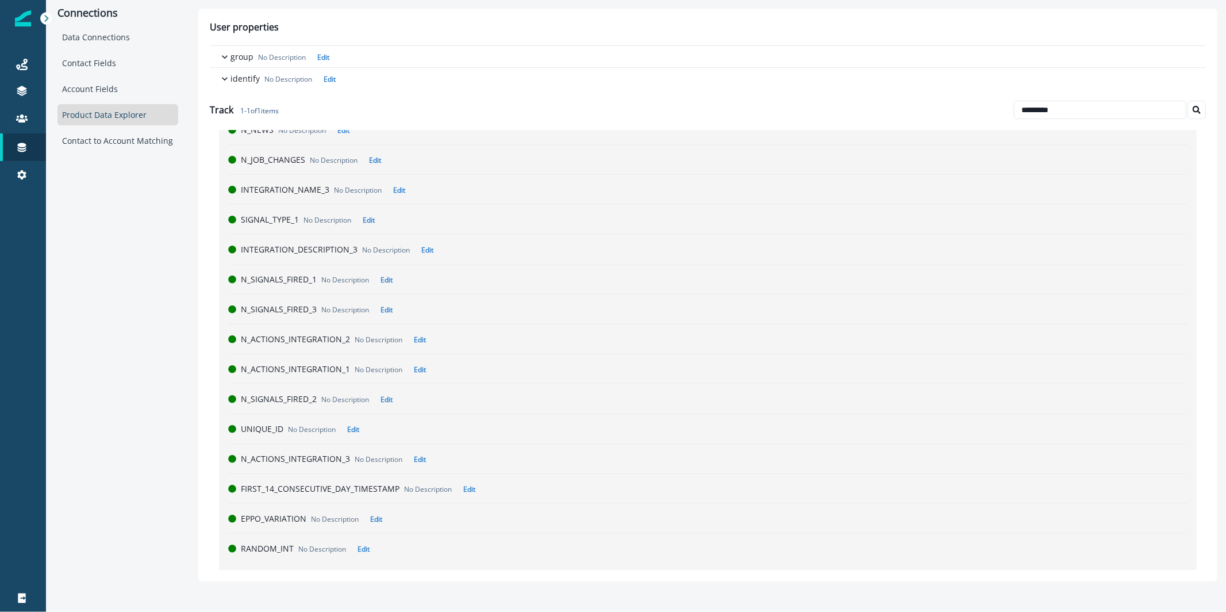
scroll to position [559, 0]
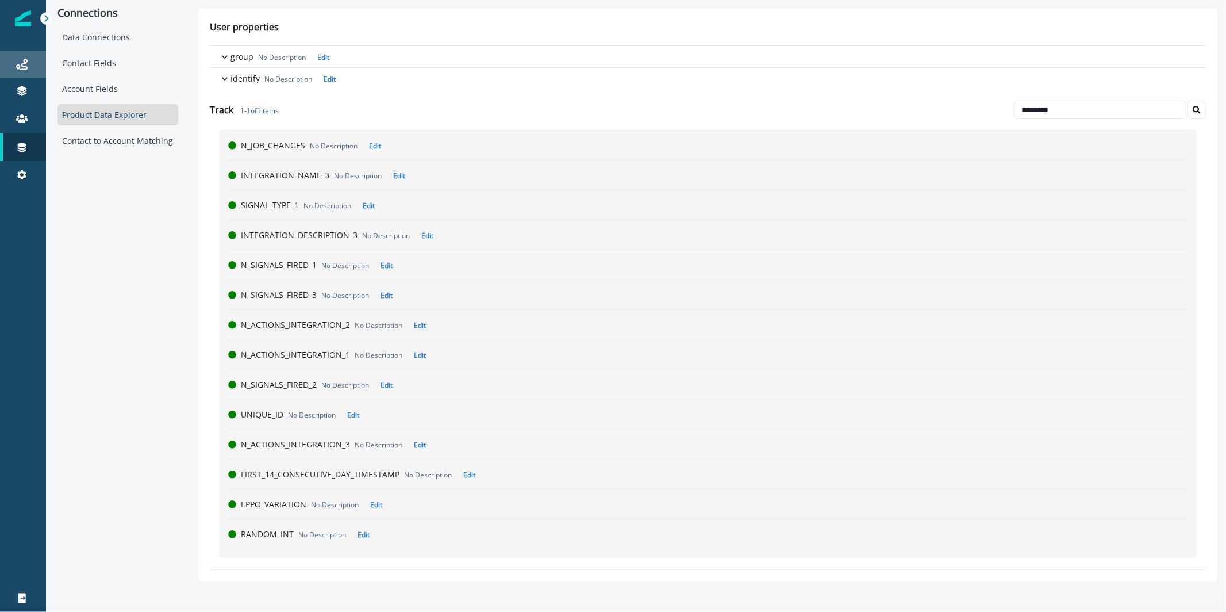
click at [34, 63] on div "Journeys" at bounding box center [23, 64] width 37 height 14
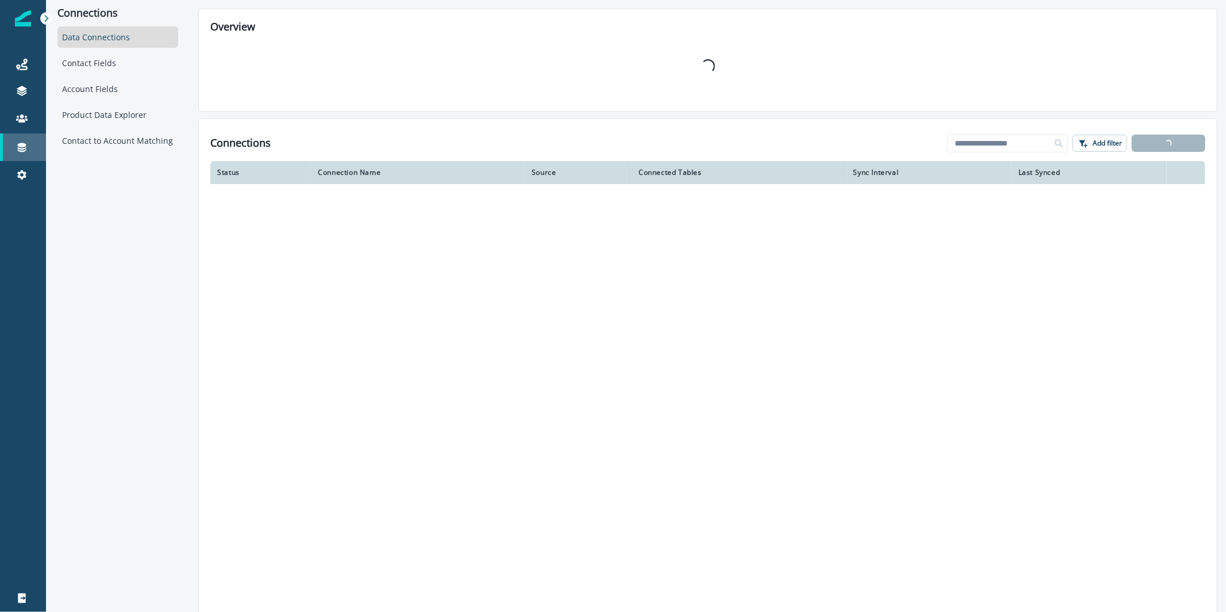
click at [29, 153] on div "Connections" at bounding box center [23, 147] width 37 height 14
click at [113, 116] on div "Product Data Explorer" at bounding box center [117, 114] width 121 height 21
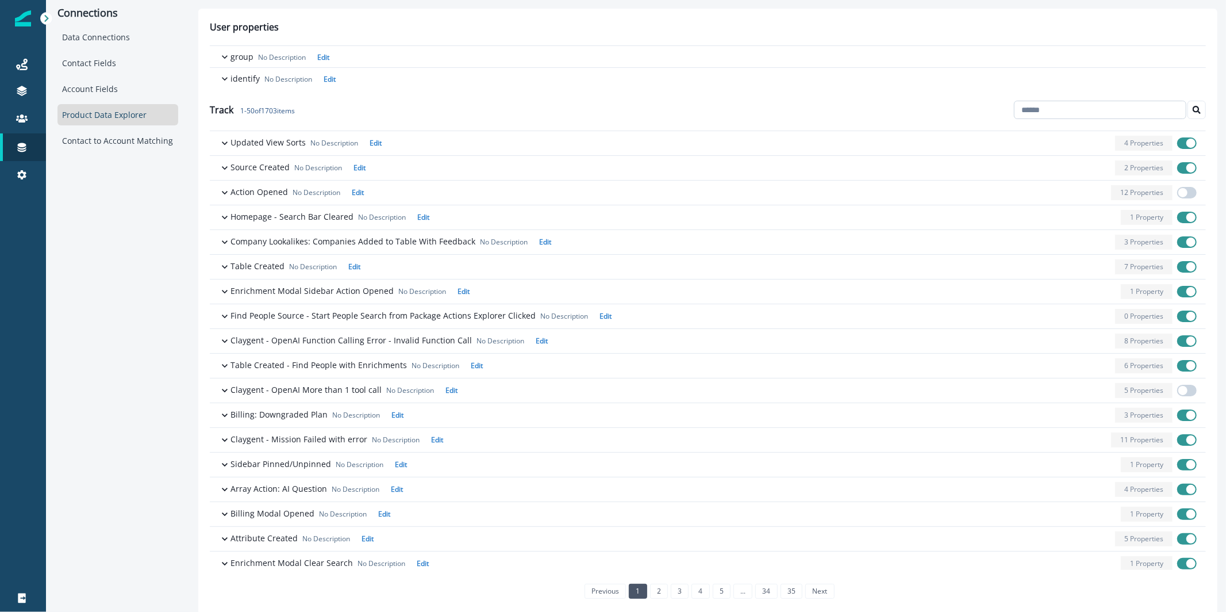
click at [1044, 109] on input at bounding box center [1100, 110] width 172 height 18
type input "*********"
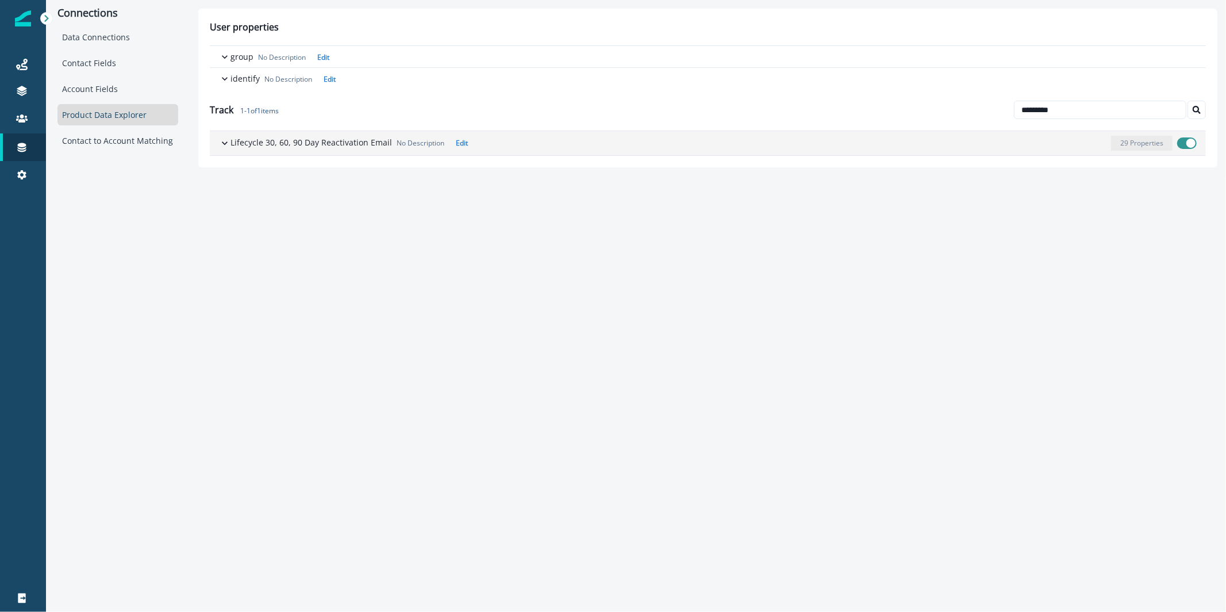
click at [301, 141] on p "Lifecycle 30, 60, 90 Day Reactivation Email" at bounding box center [311, 142] width 162 height 12
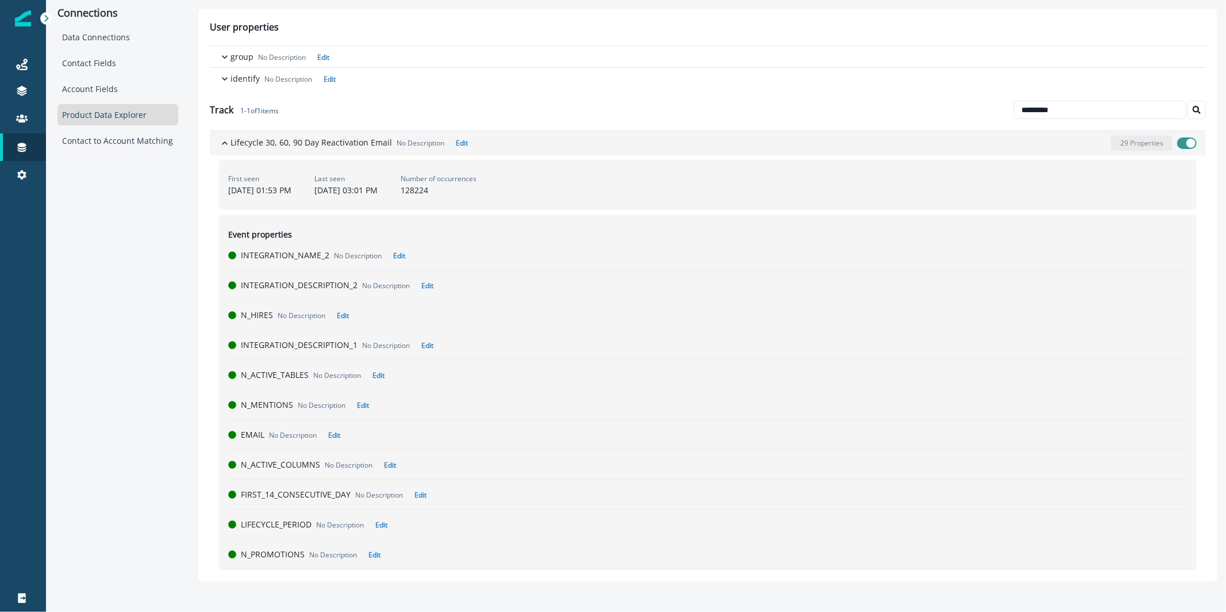
click at [347, 148] on p "Lifecycle 30, 60, 90 Day Reactivation Email" at bounding box center [311, 142] width 162 height 12
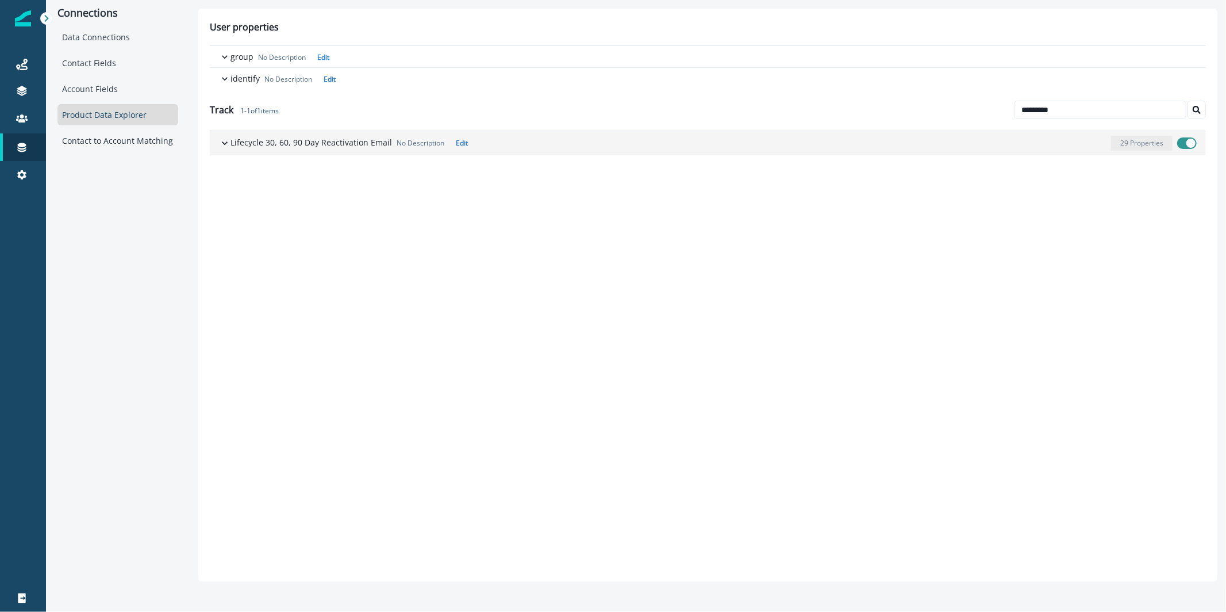
click at [347, 147] on p "Lifecycle 30, 60, 90 Day Reactivation Email" at bounding box center [311, 142] width 162 height 12
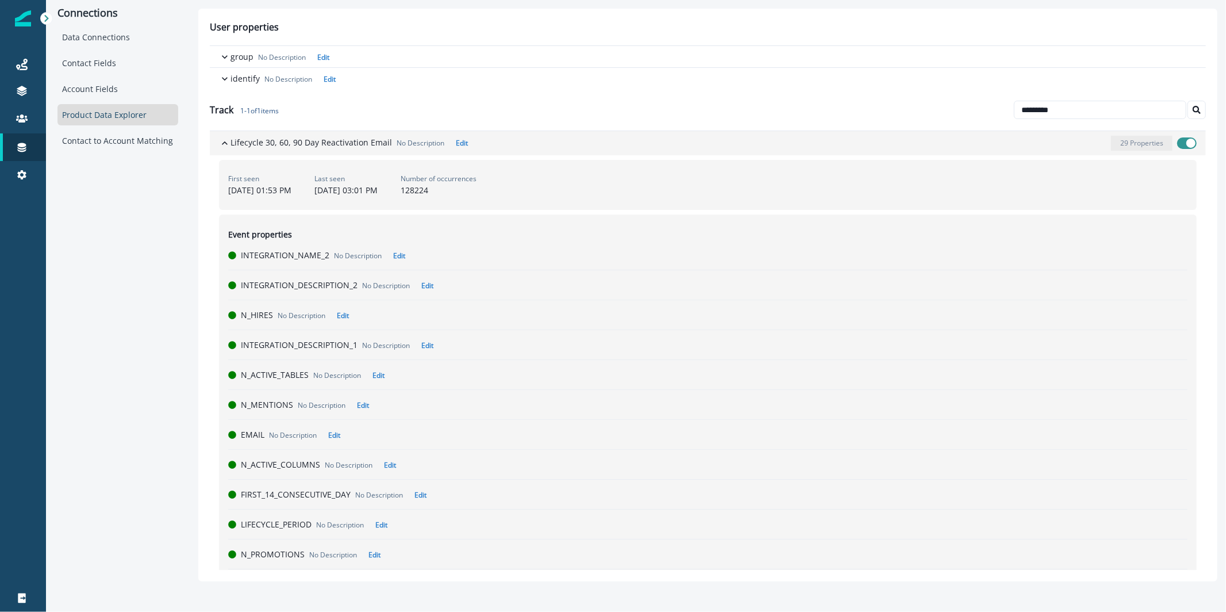
click at [347, 147] on p "Lifecycle 30, 60, 90 Day Reactivation Email" at bounding box center [311, 142] width 162 height 12
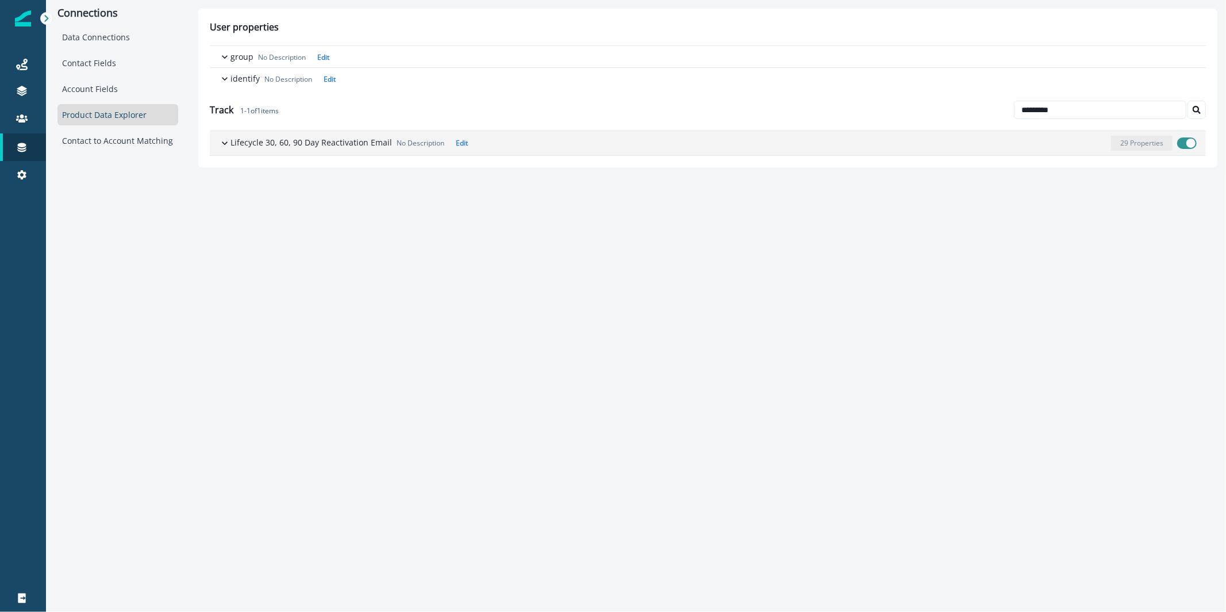
click at [357, 140] on p "Lifecycle 30, 60, 90 Day Reactivation Email" at bounding box center [311, 142] width 162 height 12
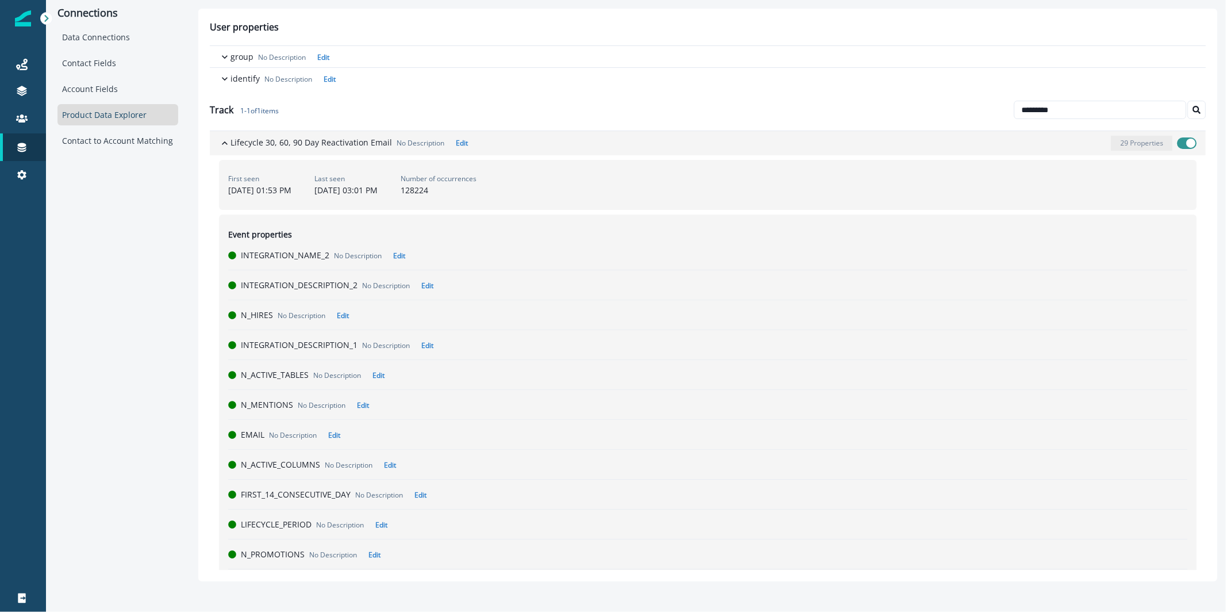
drag, startPoint x: 383, startPoint y: 141, endPoint x: 250, endPoint y: 147, distance: 133.5
click at [253, 147] on p "Lifecycle 30, 60, 90 Day Reactivation Email" at bounding box center [311, 142] width 162 height 12
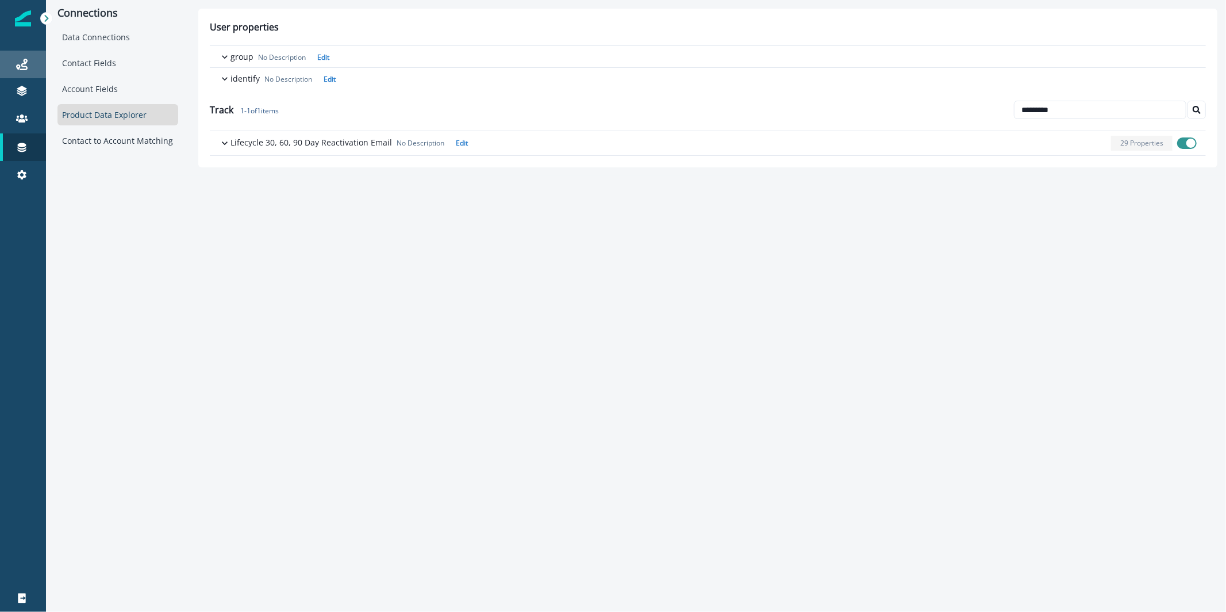
click at [32, 67] on div "Journeys" at bounding box center [23, 64] width 37 height 14
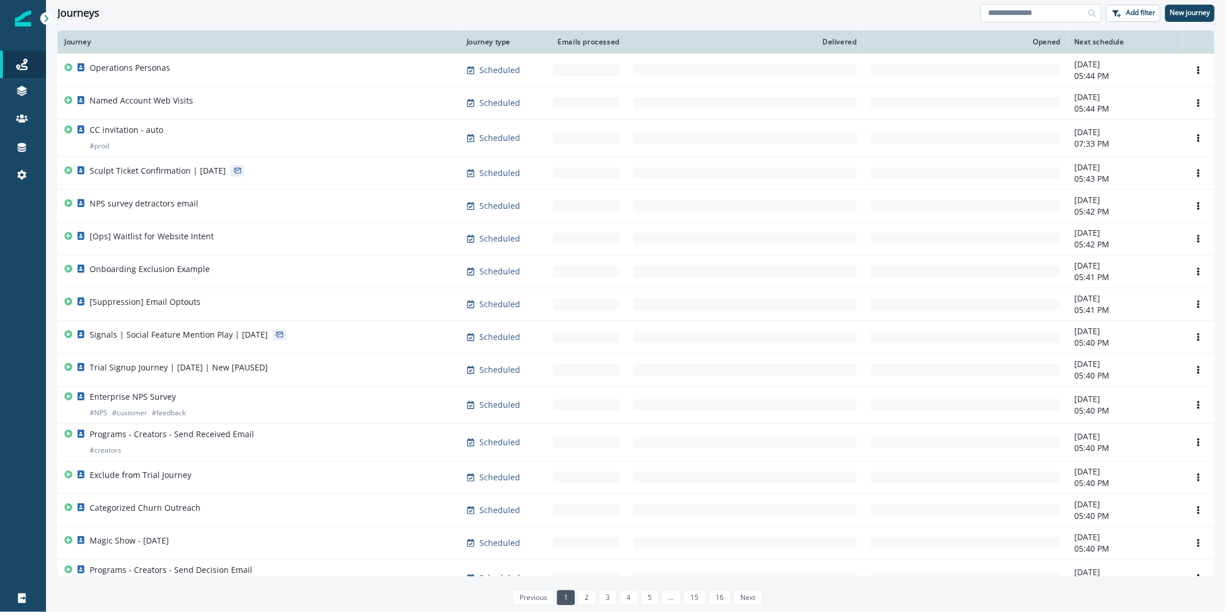
click at [1024, 9] on input at bounding box center [1041, 13] width 121 height 18
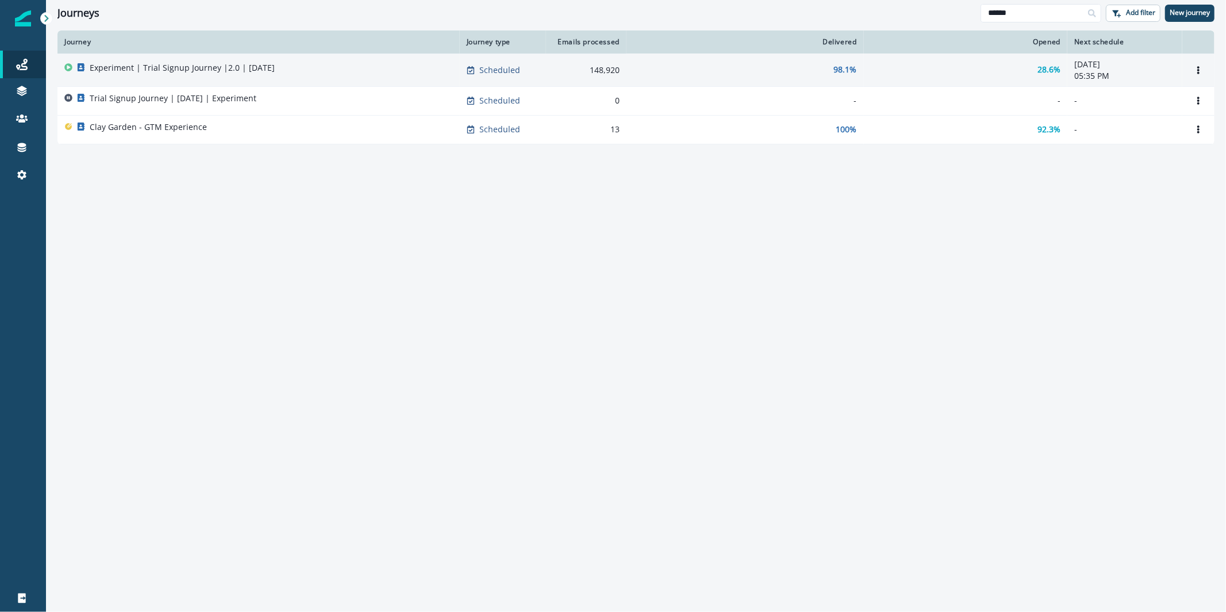
type input "******"
click at [383, 67] on div "Experiment | Trial Signup Journey |2.0 | [DATE]" at bounding box center [258, 70] width 389 height 16
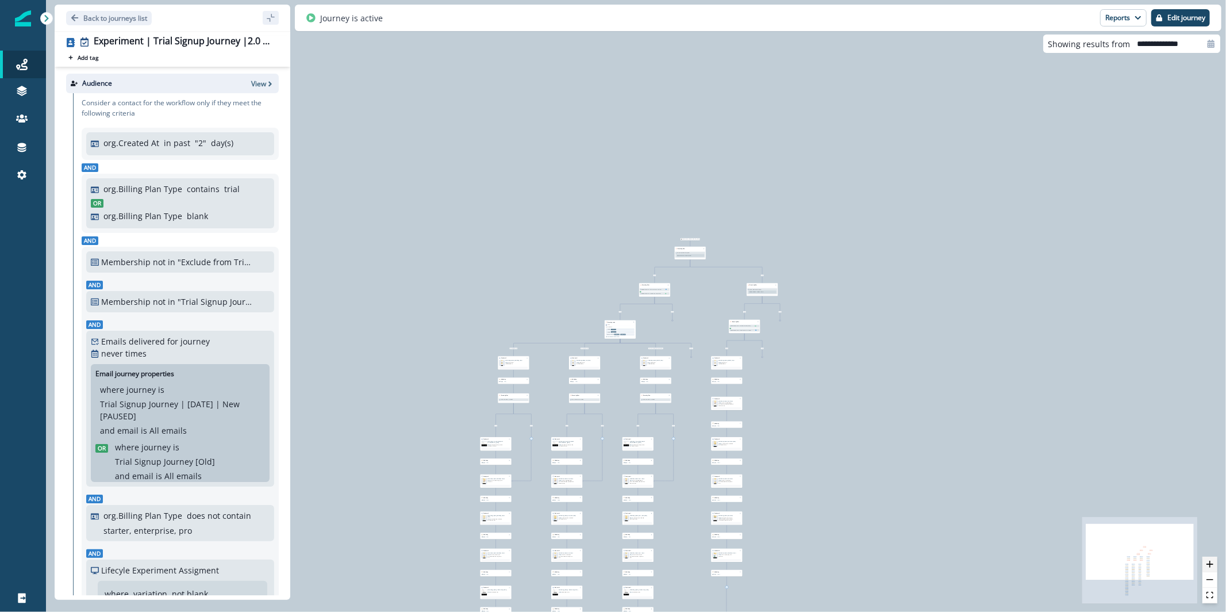
click at [1210, 563] on icon "zoom in" at bounding box center [1209, 563] width 7 height 7
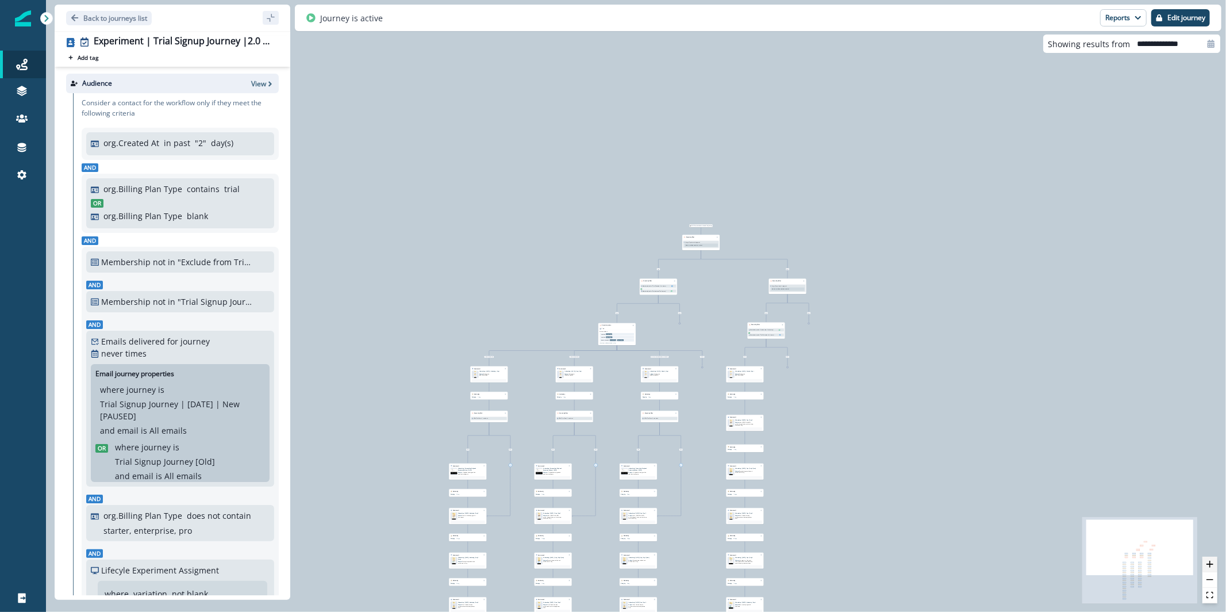
click at [1210, 563] on icon "zoom in" at bounding box center [1209, 563] width 7 height 7
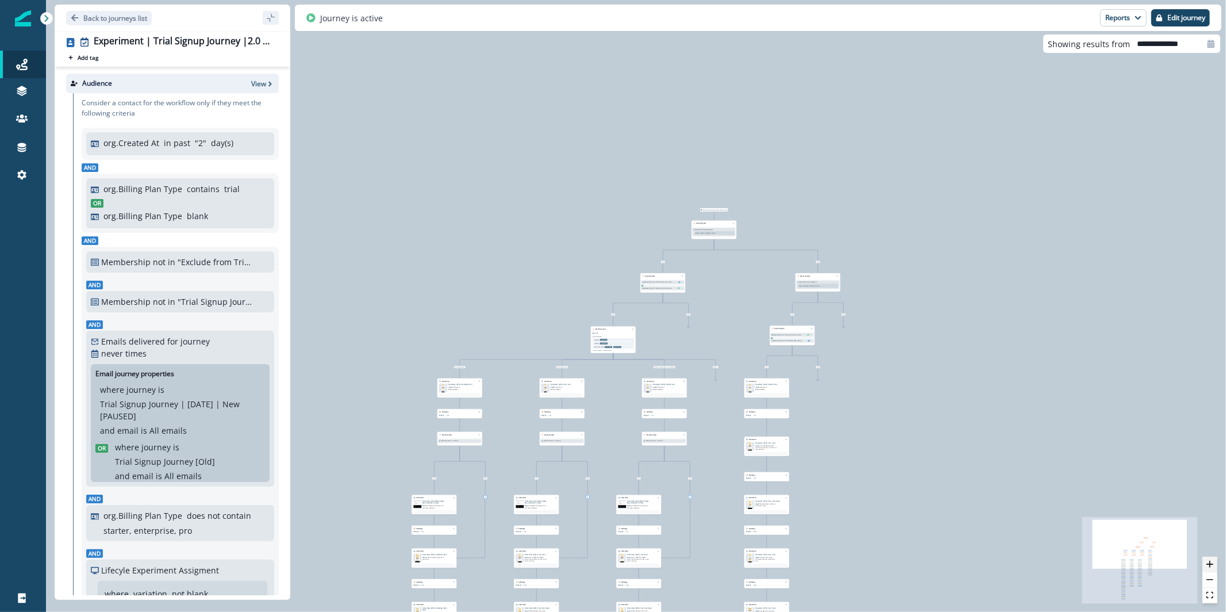
click at [1210, 563] on icon "zoom in" at bounding box center [1209, 563] width 7 height 7
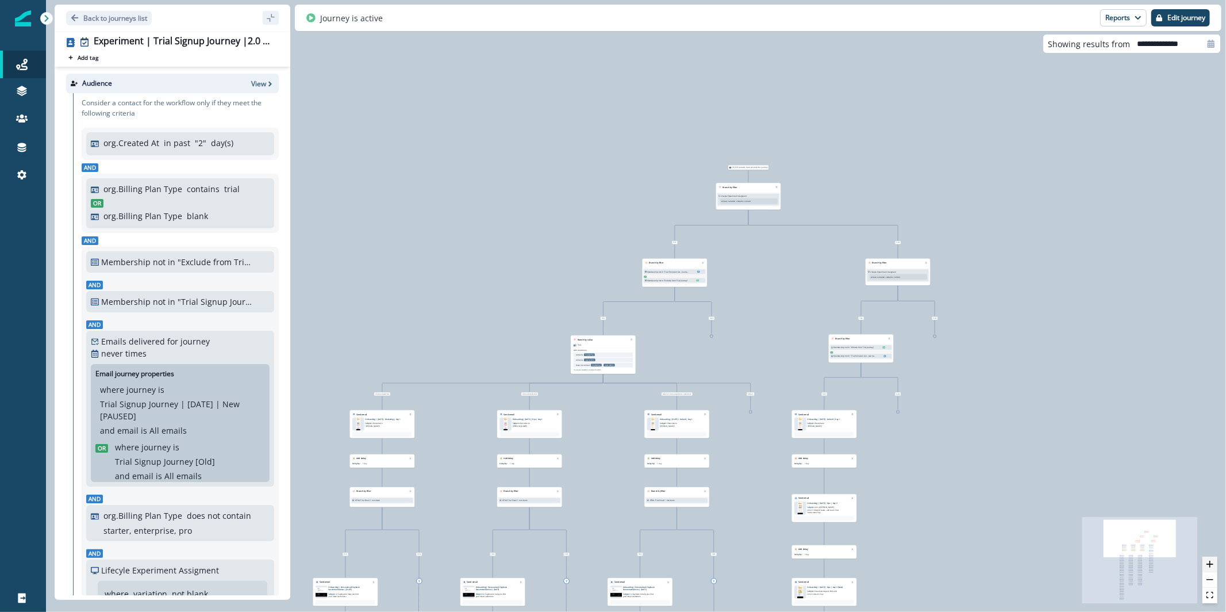
click at [1210, 563] on icon "zoom in" at bounding box center [1209, 563] width 7 height 7
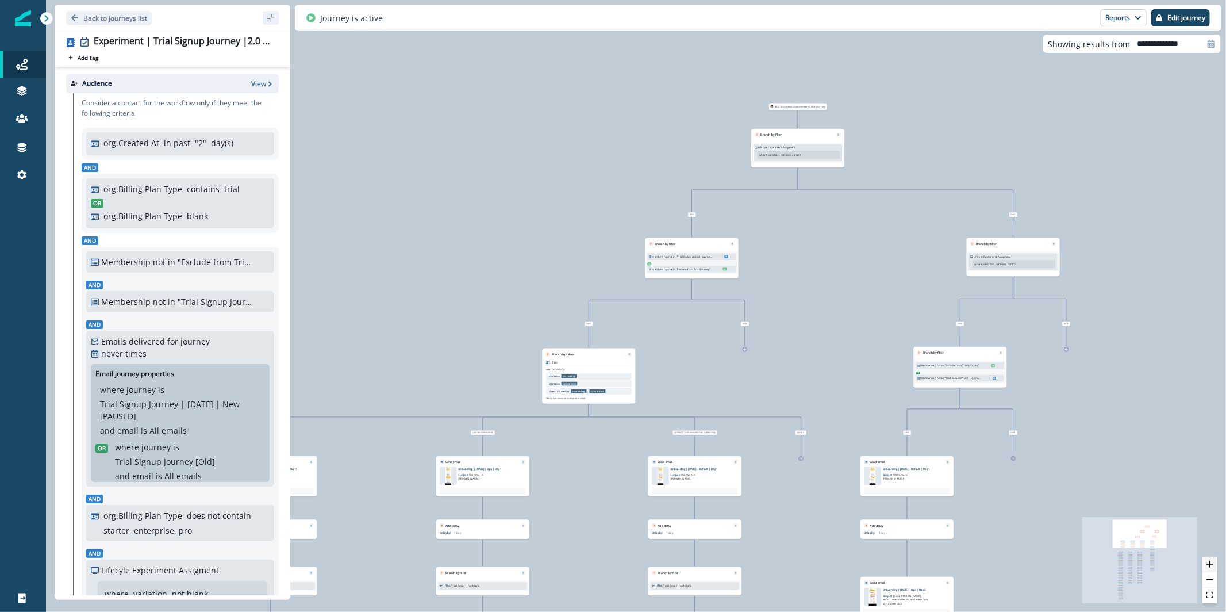
click at [1210, 563] on icon "zoom in" at bounding box center [1209, 563] width 7 height 7
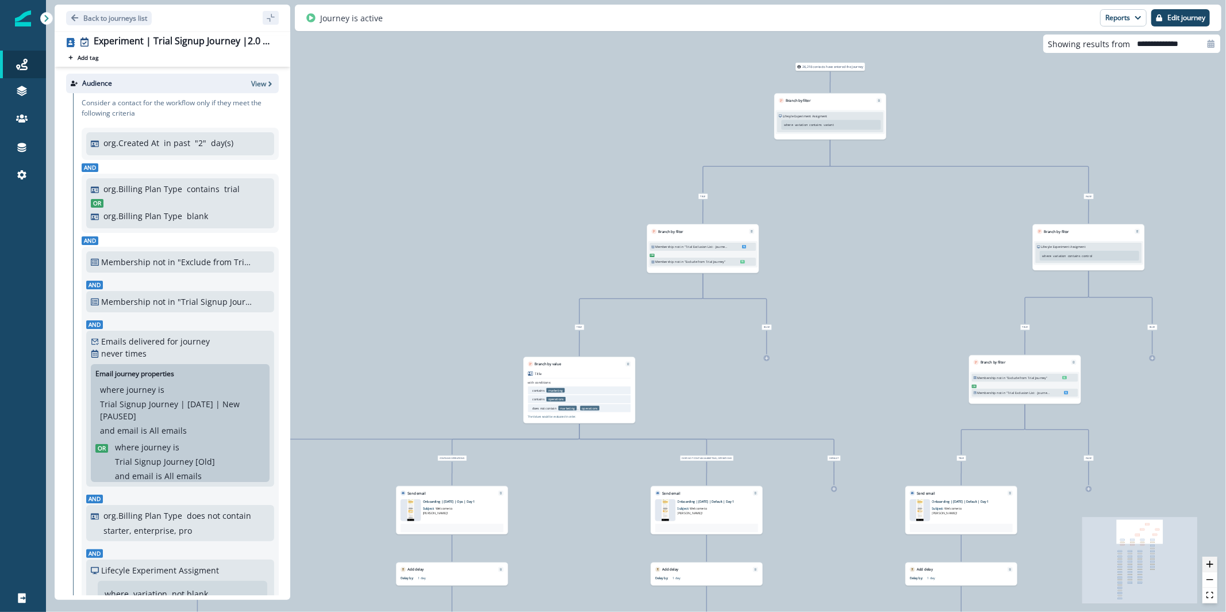
click at [1210, 563] on icon "zoom in" at bounding box center [1209, 563] width 7 height 7
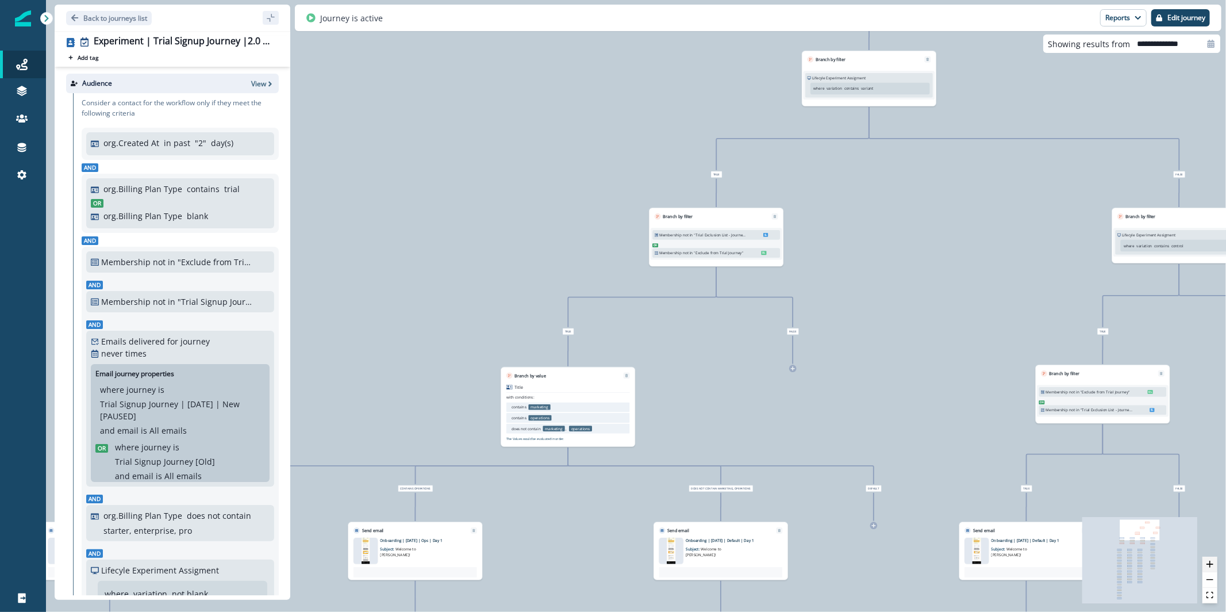
click at [1210, 563] on icon "zoom in" at bounding box center [1209, 563] width 7 height 7
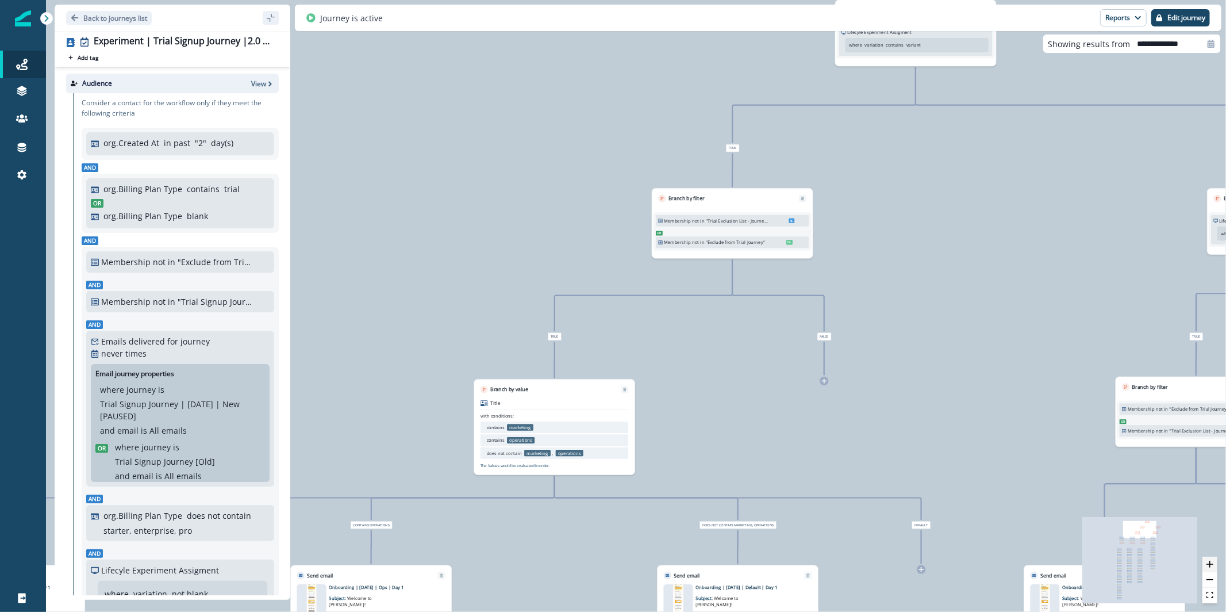
click at [1210, 563] on icon "zoom in" at bounding box center [1209, 563] width 7 height 7
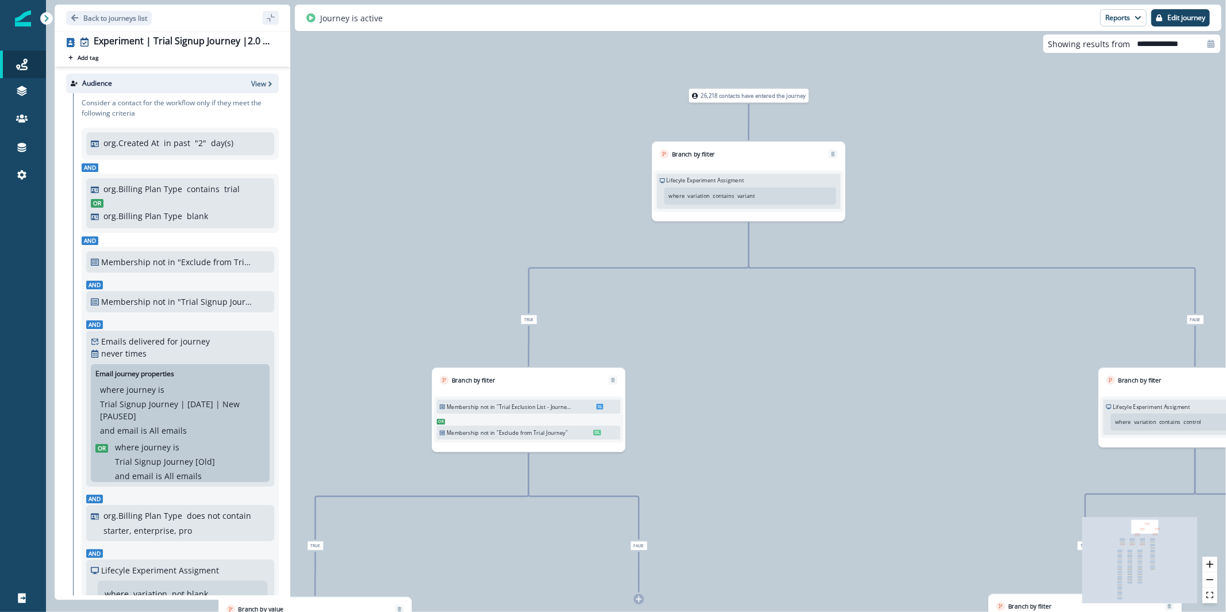
drag, startPoint x: 792, startPoint y: 406, endPoint x: 582, endPoint y: 612, distance: 293.9
click at [582, 611] on div "26,218 contacts have entered the journey Branch by filter Lifecyle Experiment A…" at bounding box center [636, 306] width 1180 height 612
